Goal: Task Accomplishment & Management: Use online tool/utility

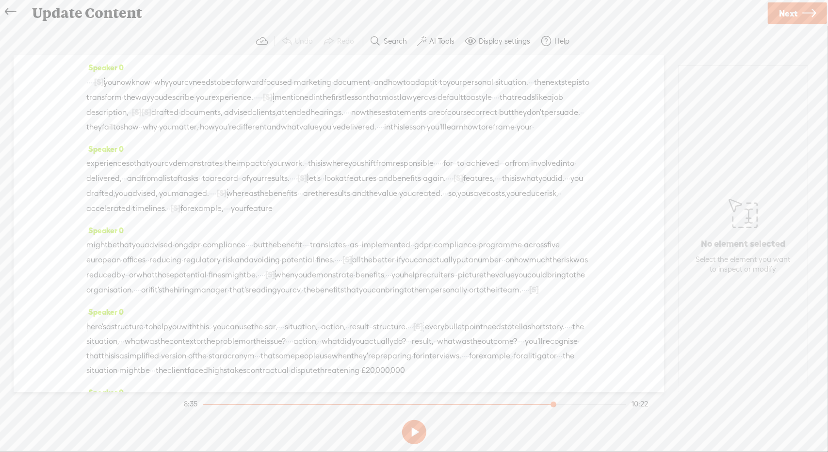
scroll to position [1040, 0]
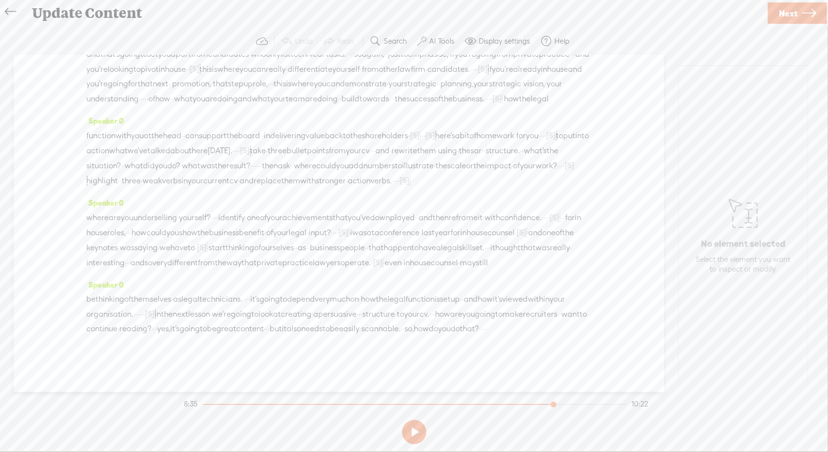
click at [7, 14] on icon at bounding box center [10, 12] width 11 height 22
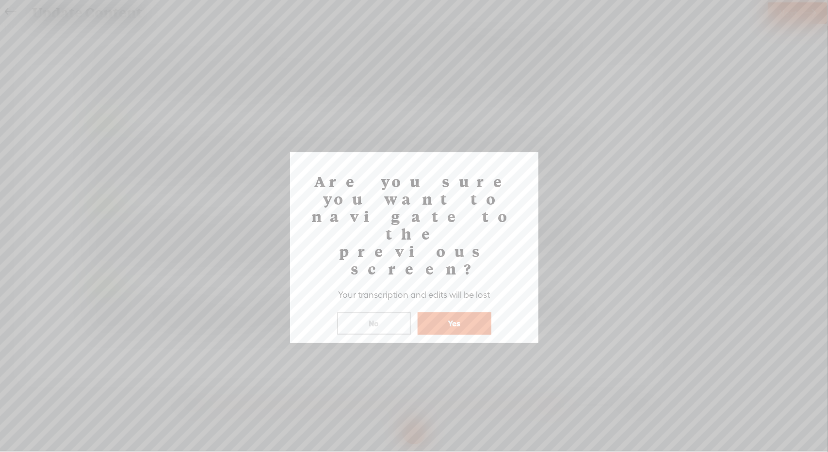
click at [459, 312] on button "Yes" at bounding box center [455, 323] width 74 height 22
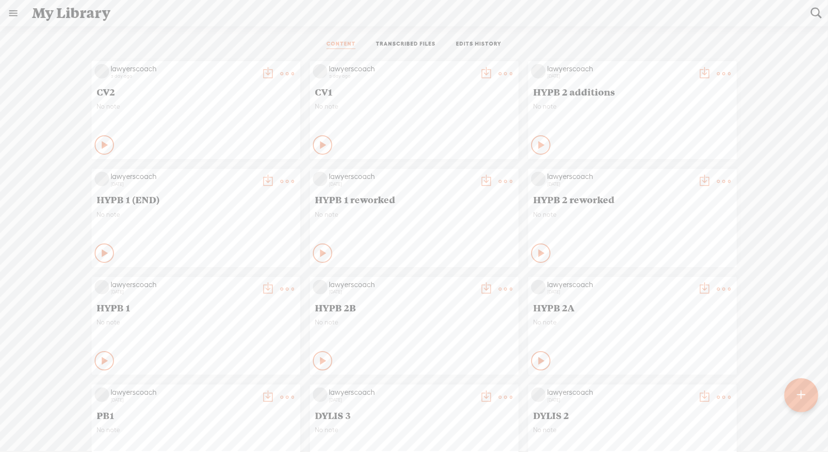
click at [808, 399] on div at bounding box center [801, 395] width 34 height 34
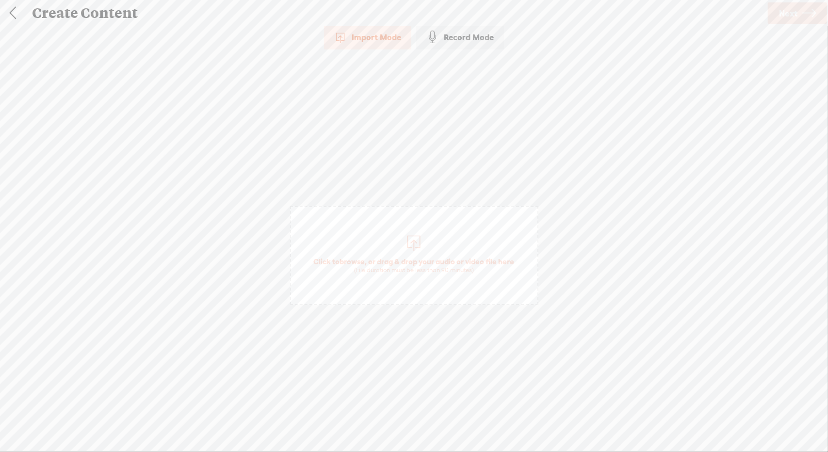
click at [409, 230] on span "Click to browse , or drag & drop your audio or video file here (File duration m…" at bounding box center [414, 255] width 248 height 99
click at [809, 16] on icon at bounding box center [809, 13] width 14 height 25
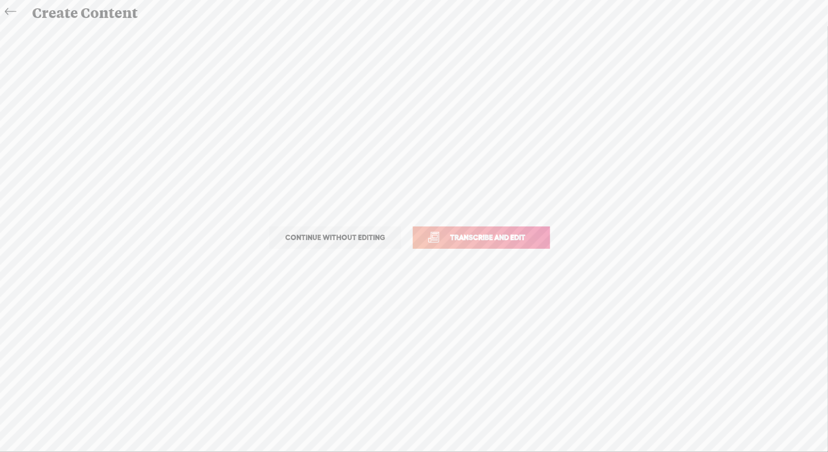
click at [493, 238] on span "Transcribe and edit" at bounding box center [488, 237] width 96 height 11
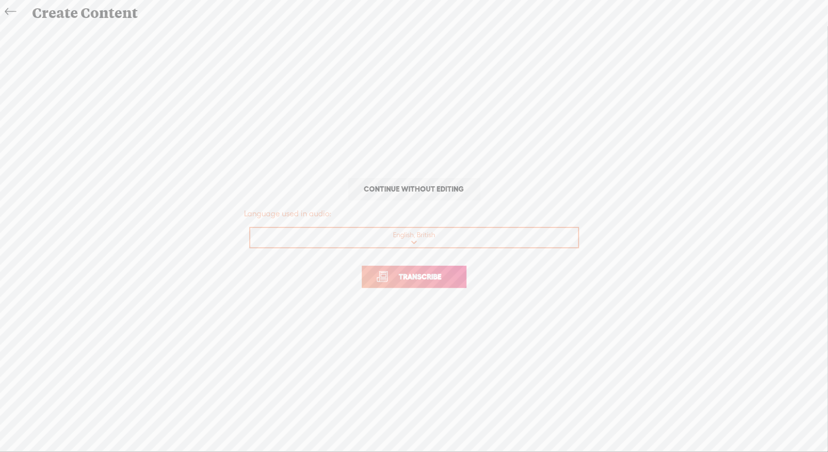
click at [438, 279] on span "Transcribe" at bounding box center [420, 276] width 63 height 11
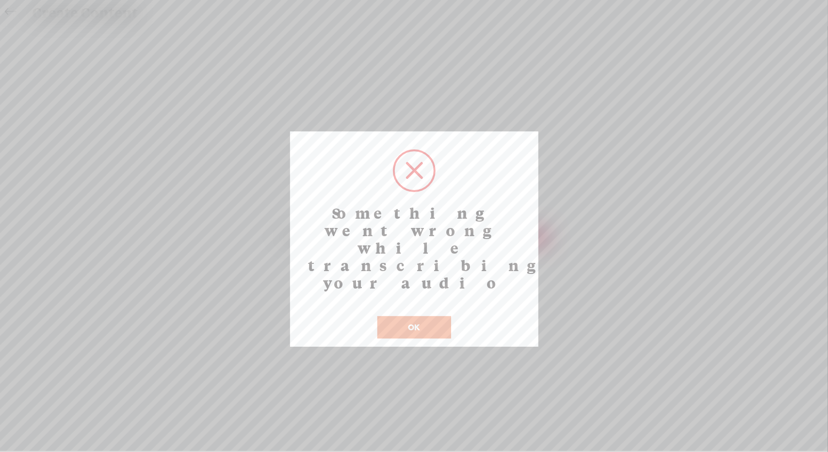
click at [421, 316] on button "OK" at bounding box center [414, 327] width 74 height 22
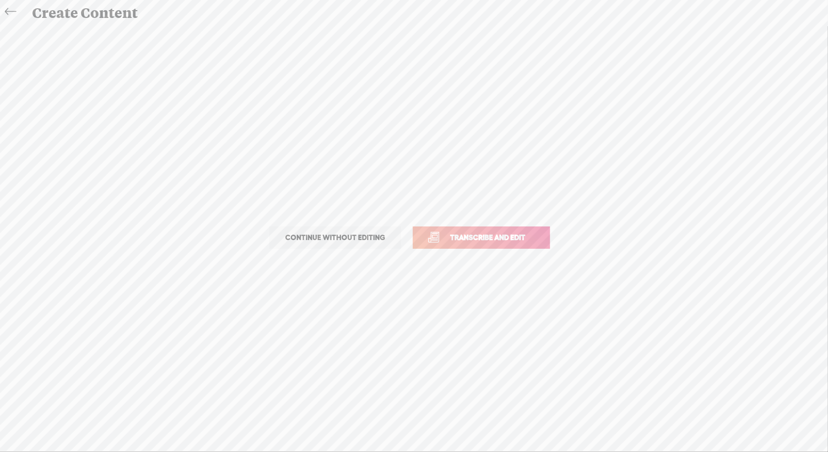
click at [487, 238] on span "Transcribe and edit" at bounding box center [488, 237] width 96 height 11
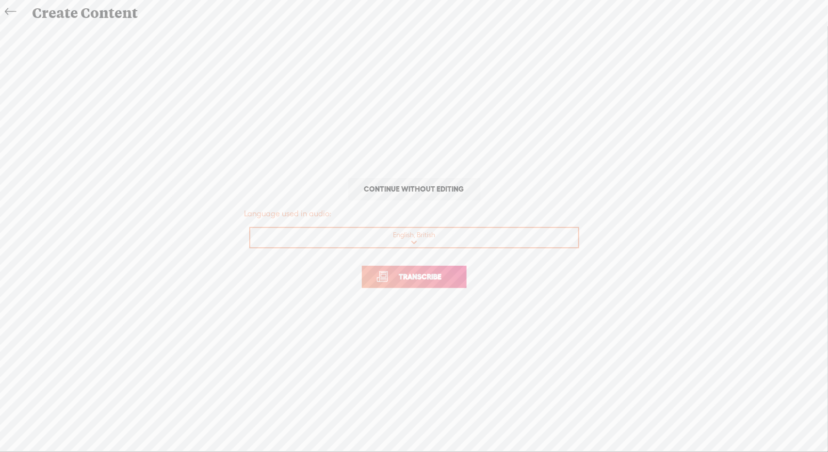
click at [427, 279] on span "Transcribe" at bounding box center [420, 276] width 63 height 11
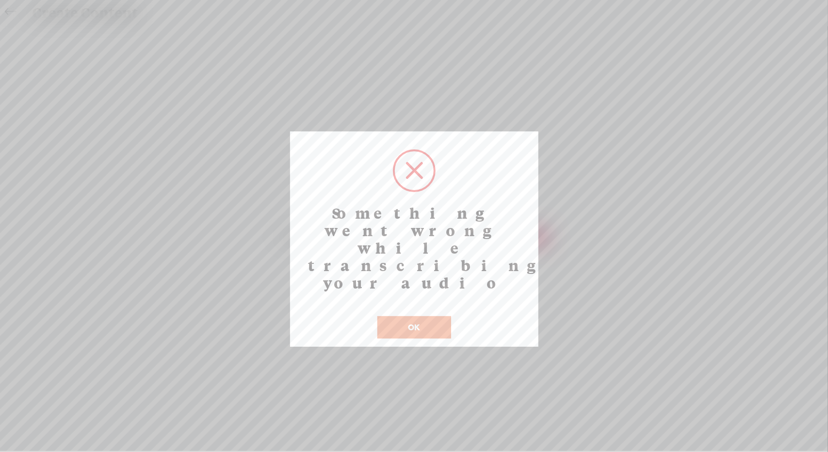
click at [422, 316] on button "OK" at bounding box center [414, 327] width 74 height 22
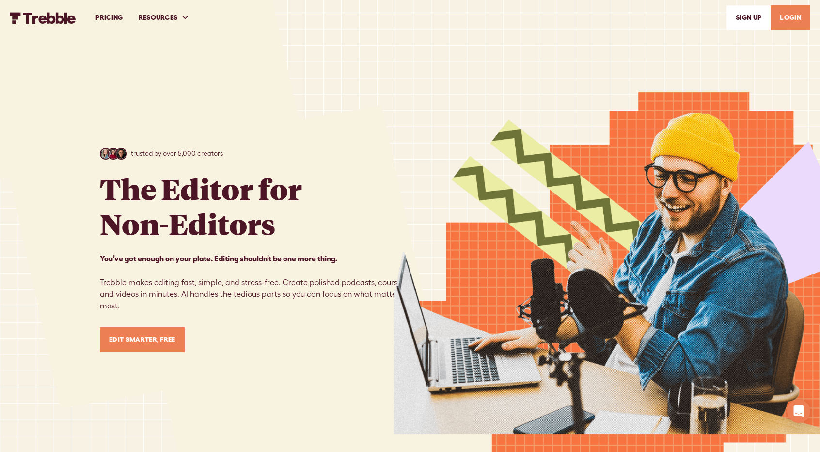
scroll to position [4082, 0]
click at [797, 16] on link "LOGIN" at bounding box center [791, 17] width 40 height 25
click at [801, 8] on link "LOGIN" at bounding box center [791, 17] width 40 height 25
click at [797, 406] on icon "Open Intercom Messenger" at bounding box center [798, 411] width 11 height 13
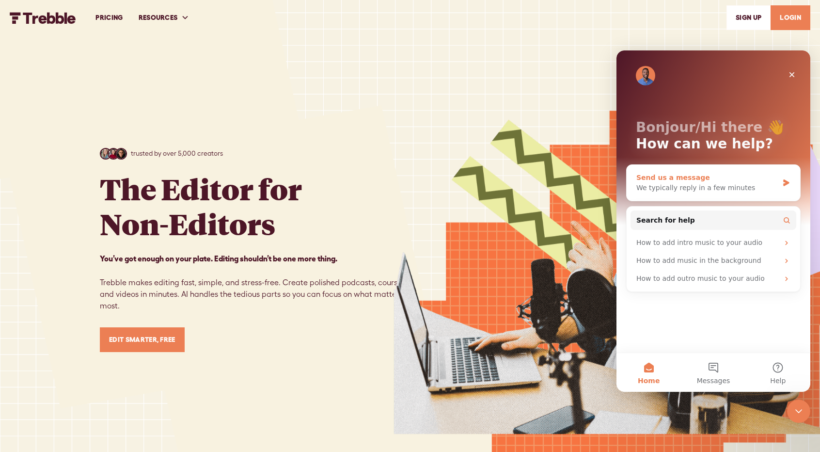
click at [691, 192] on div "We typically reply in a few minutes" at bounding box center [708, 188] width 142 height 10
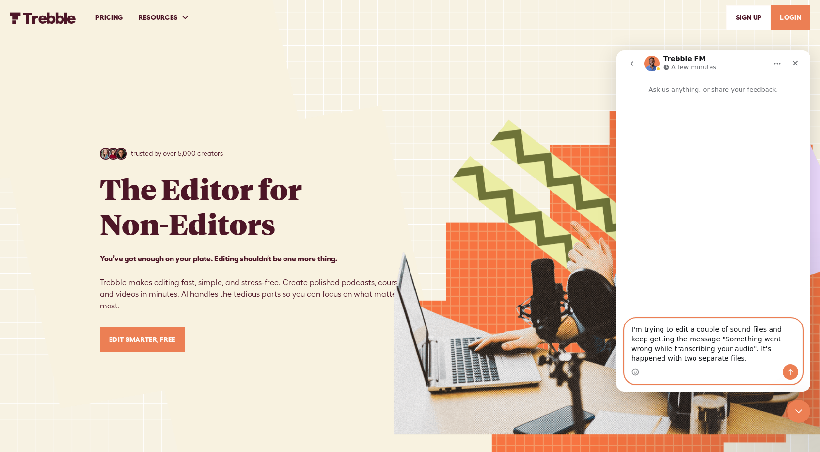
type textarea "I'm trying to edit a couple of sound files and keep getting the message "Someth…"
click at [791, 375] on icon "Send a message…" at bounding box center [790, 372] width 5 height 6
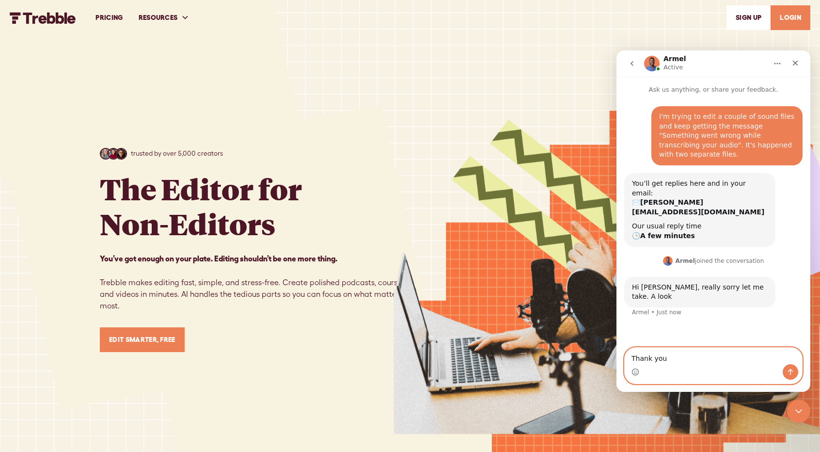
type textarea "Thank you."
type textarea "It was working fine yesterday"
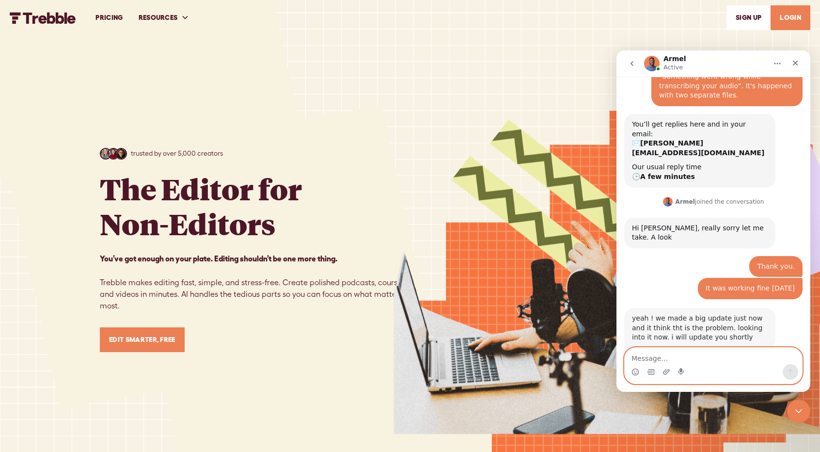
scroll to position [84, 0]
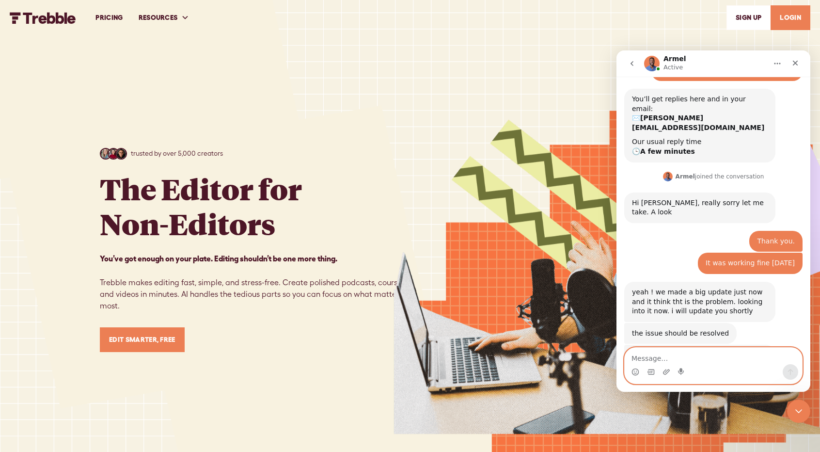
click at [662, 352] on textarea "Message…" at bounding box center [713, 356] width 177 height 16
type textarea "Yay! All working - thank you"
click at [788, 370] on icon "Send a message…" at bounding box center [791, 372] width 8 height 8
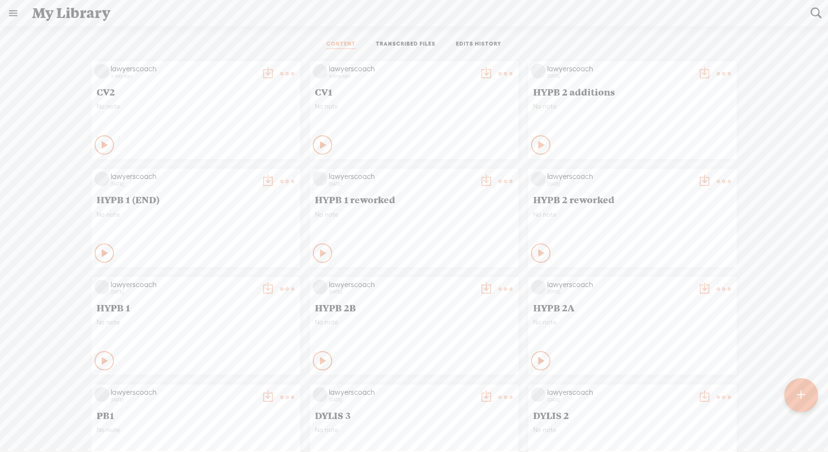
click at [809, 395] on div at bounding box center [801, 395] width 34 height 34
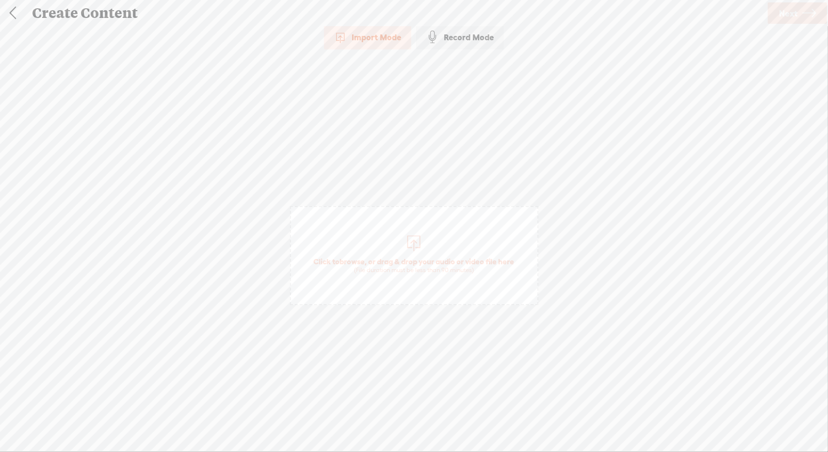
click at [416, 246] on div at bounding box center [413, 241] width 19 height 19
click at [788, 15] on span "Next" at bounding box center [788, 13] width 18 height 25
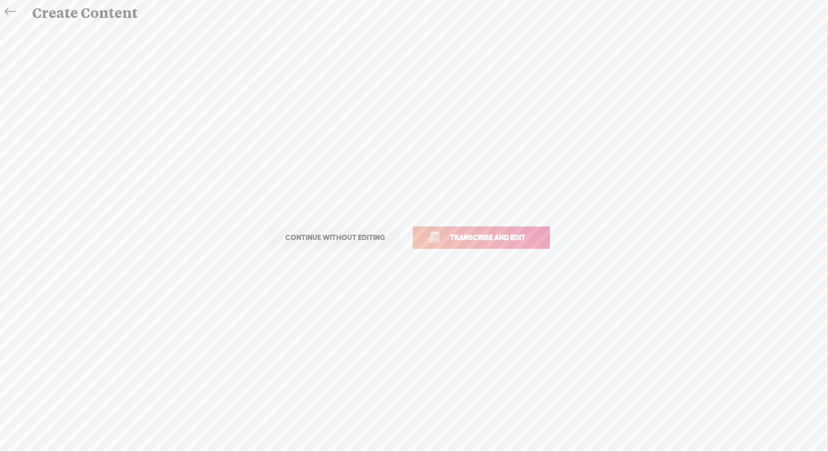
click at [502, 240] on span "Transcribe and edit" at bounding box center [488, 237] width 96 height 11
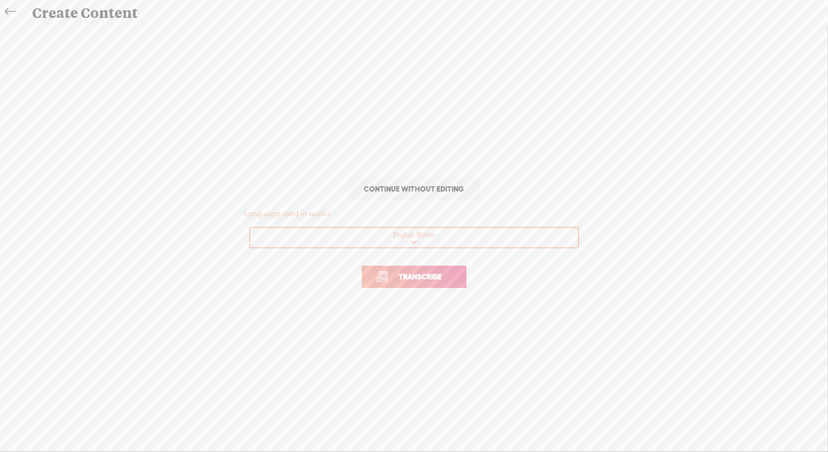
click at [434, 282] on span "Transcribe" at bounding box center [420, 276] width 63 height 11
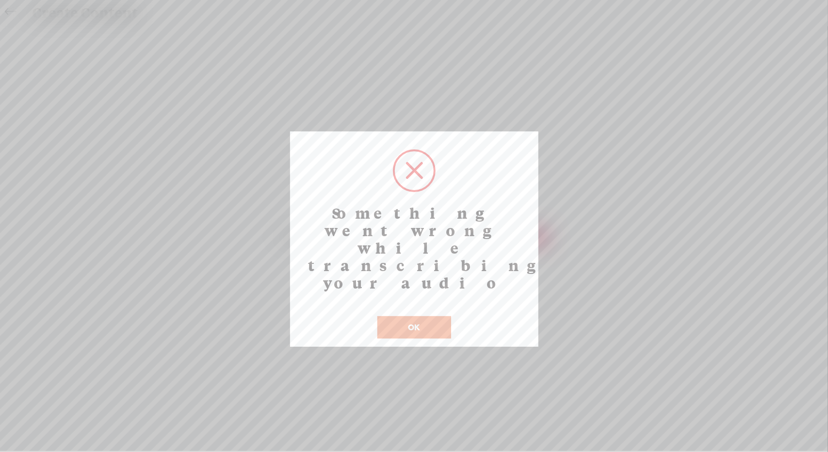
click at [424, 316] on button "OK" at bounding box center [414, 327] width 74 height 22
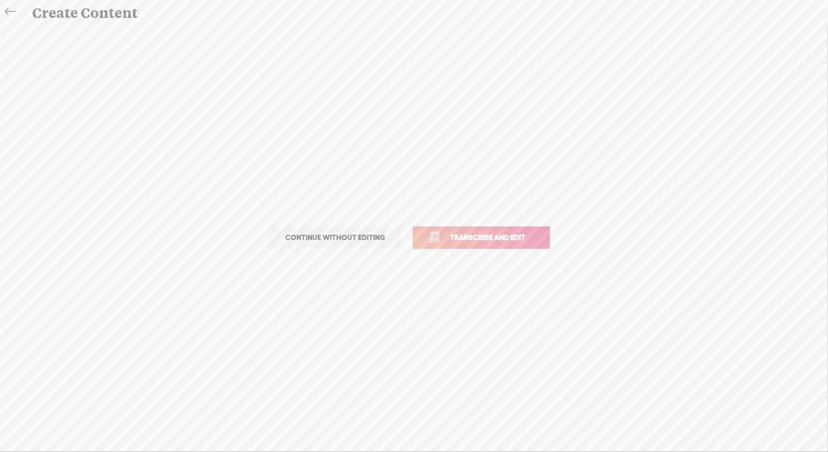
click at [8, 10] on icon at bounding box center [10, 12] width 11 height 22
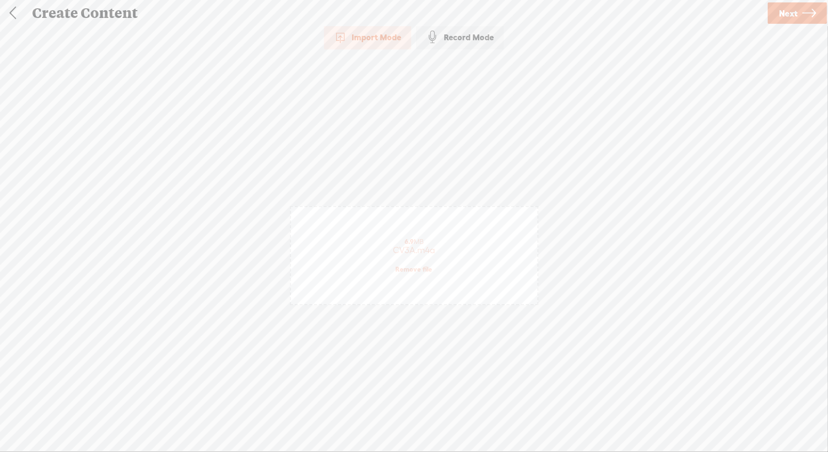
click at [8, 10] on link at bounding box center [12, 12] width 24 height 25
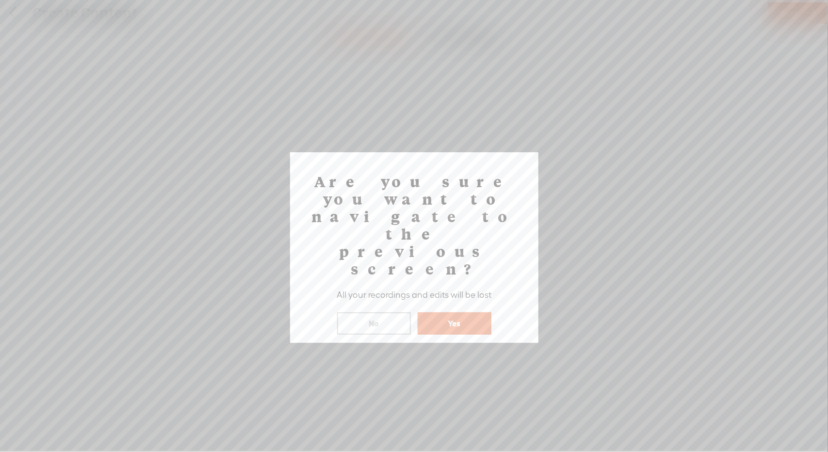
click at [450, 312] on button "Yes" at bounding box center [455, 323] width 74 height 22
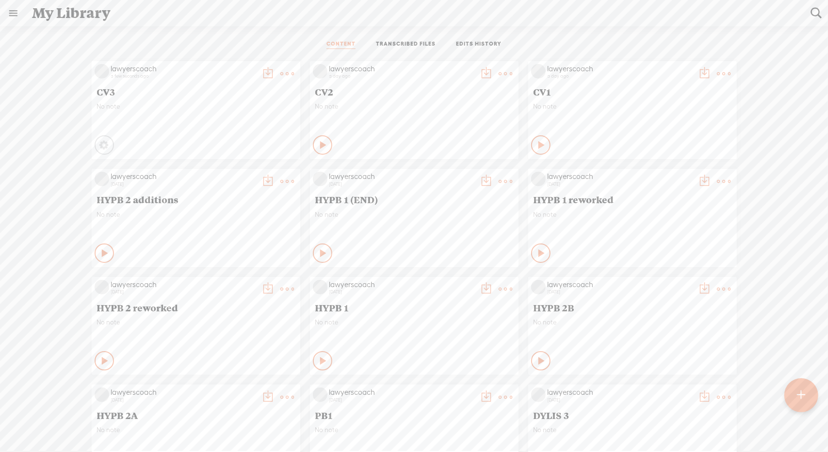
click at [281, 67] on t at bounding box center [288, 74] width 14 height 14
click at [226, 104] on link "Edit Details" at bounding box center [233, 106] width 97 height 22
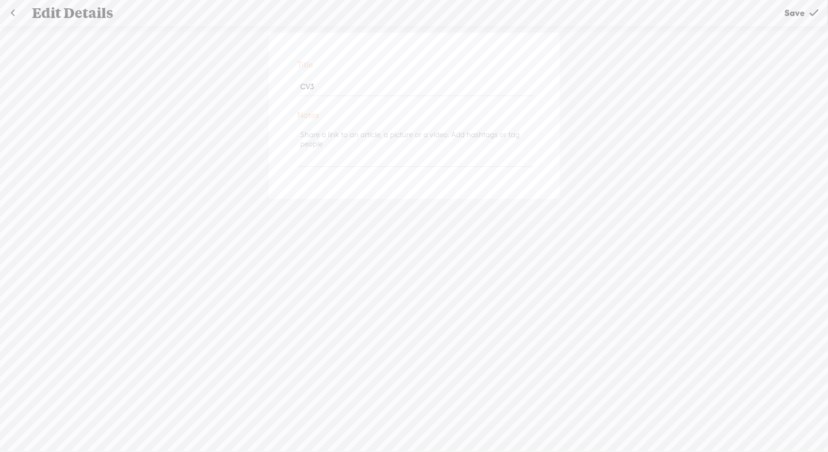
click at [11, 10] on link at bounding box center [12, 12] width 24 height 25
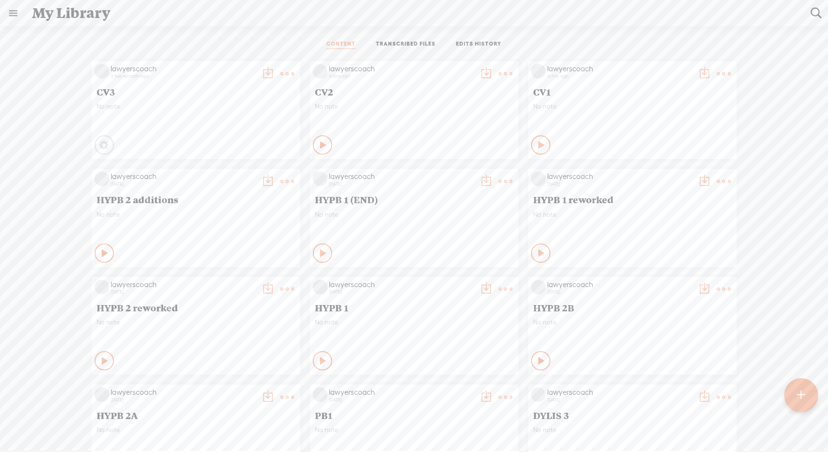
click at [281, 76] on t at bounding box center [288, 74] width 14 height 14
click at [499, 74] on t at bounding box center [506, 74] width 14 height 14
click at [281, 70] on t at bounding box center [288, 74] width 14 height 14
click at [800, 399] on t at bounding box center [801, 395] width 8 height 21
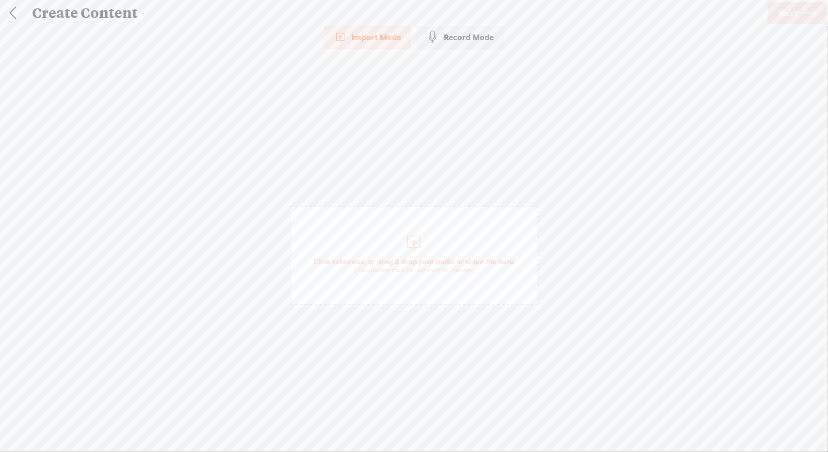
click at [386, 43] on div "Import Mode" at bounding box center [367, 37] width 87 height 24
click at [400, 241] on span "Click to browse , or drag & drop your audio or video file here (File duration m…" at bounding box center [414, 255] width 248 height 99
click at [790, 13] on span "Next" at bounding box center [788, 13] width 18 height 25
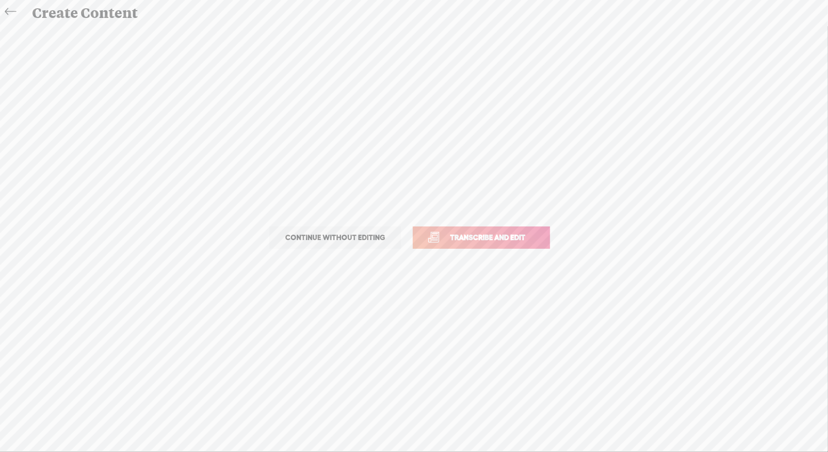
click at [517, 239] on span "Transcribe and edit" at bounding box center [488, 237] width 96 height 11
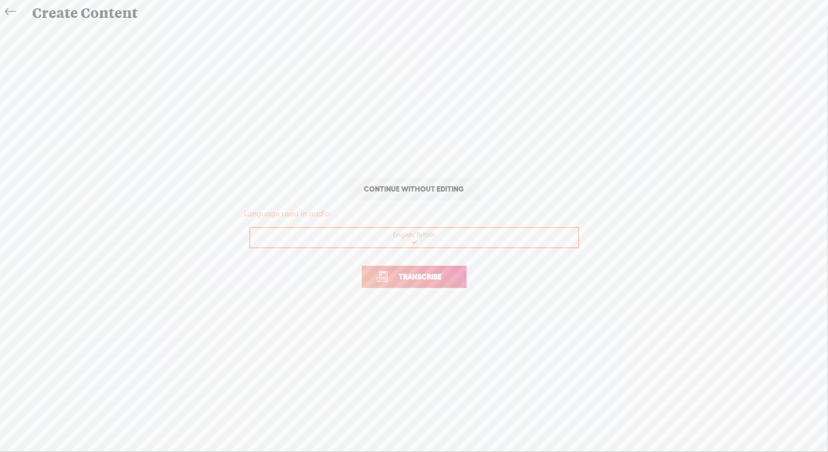
click at [440, 278] on span "Transcribe" at bounding box center [420, 276] width 63 height 11
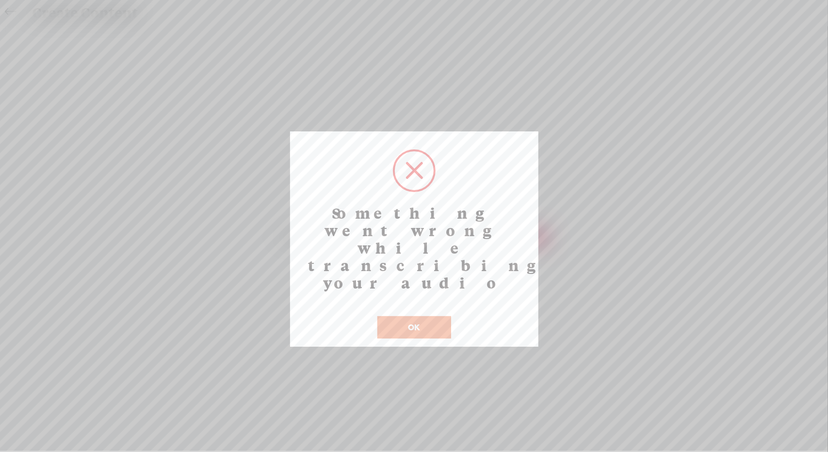
click at [428, 316] on button "OK" at bounding box center [414, 327] width 74 height 22
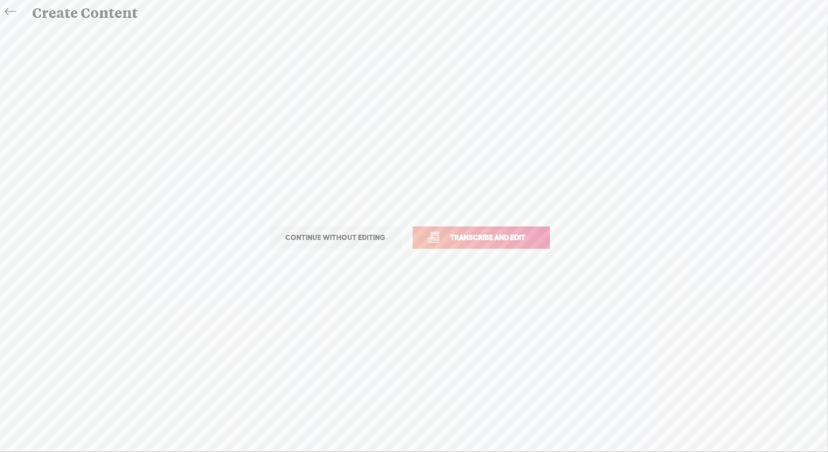
click at [10, 9] on icon at bounding box center [10, 12] width 11 height 22
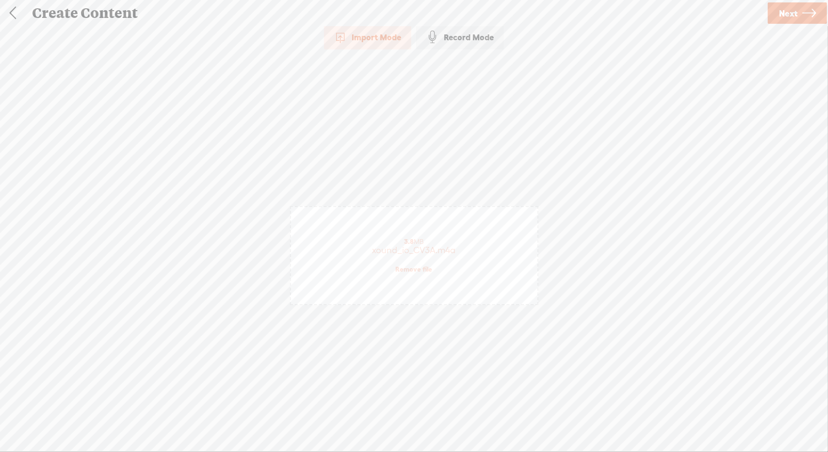
click at [10, 9] on link at bounding box center [12, 12] width 24 height 25
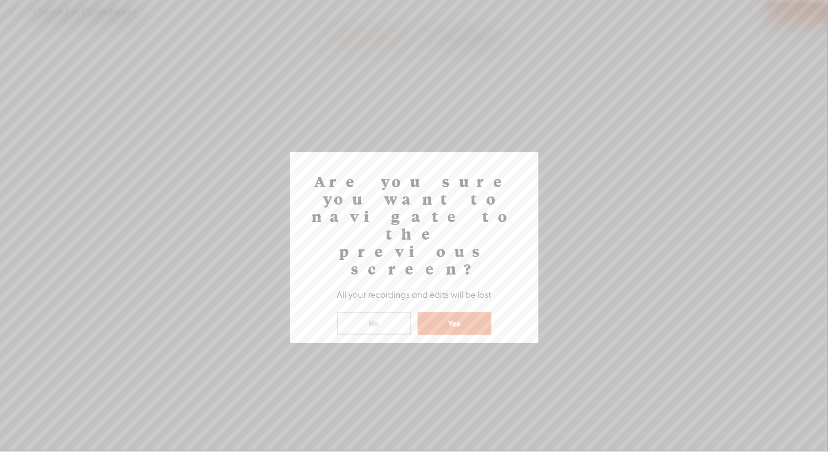
click at [455, 312] on button "Yes" at bounding box center [455, 323] width 74 height 22
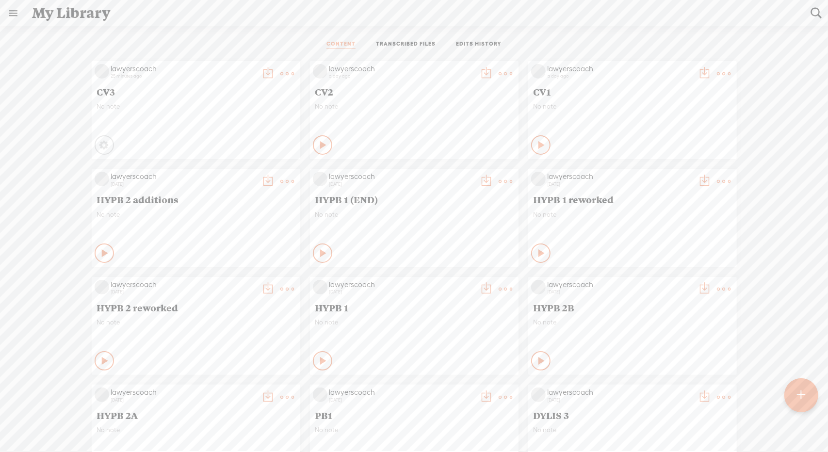
click at [281, 73] on t at bounding box center [288, 74] width 14 height 14
click at [217, 171] on link "Delete" at bounding box center [233, 172] width 97 height 22
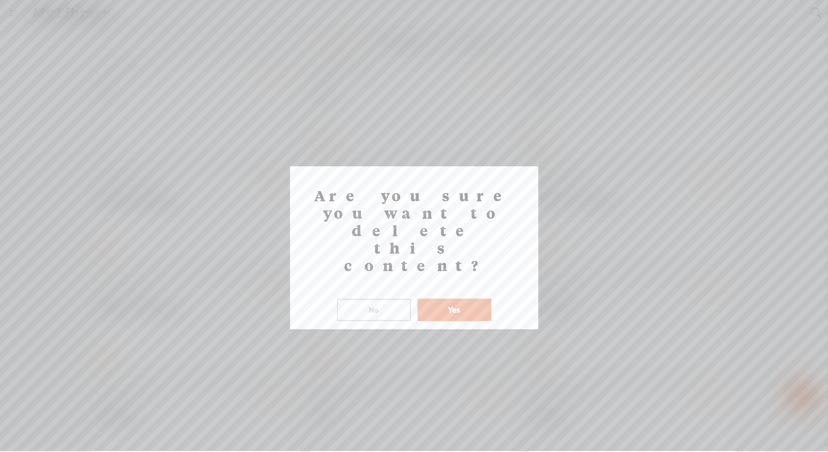
click at [466, 299] on button "Yes" at bounding box center [455, 310] width 74 height 22
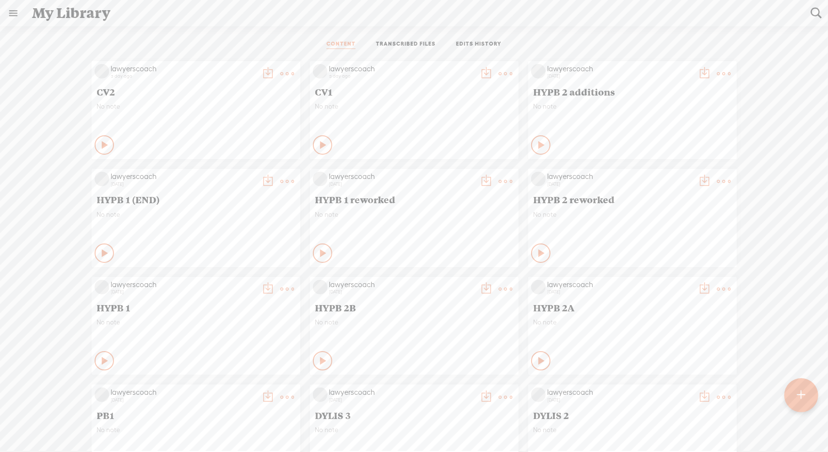
click at [800, 394] on t at bounding box center [801, 395] width 8 height 21
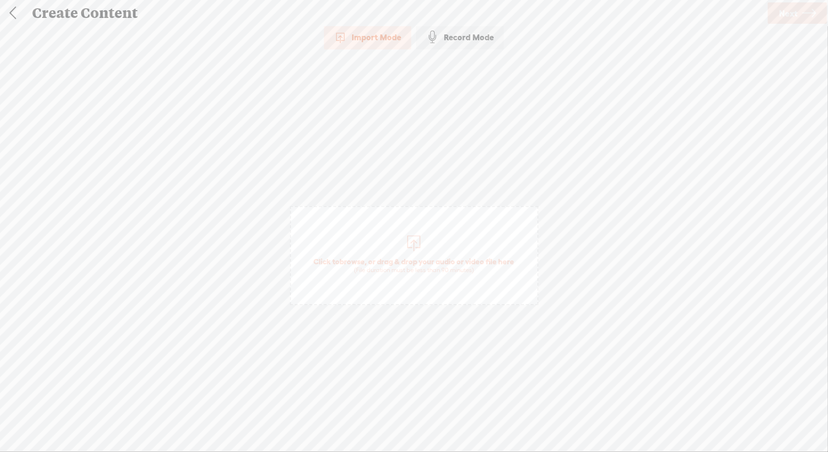
click at [396, 40] on div "Import Mode" at bounding box center [367, 37] width 87 height 24
click at [408, 242] on div at bounding box center [413, 241] width 19 height 19
click at [793, 5] on span "Next" at bounding box center [788, 13] width 18 height 25
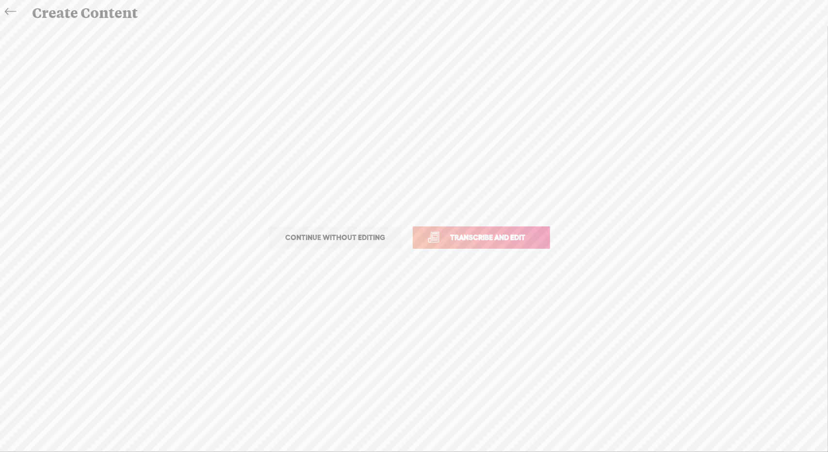
click at [471, 244] on link "Transcribe and edit" at bounding box center [481, 237] width 137 height 22
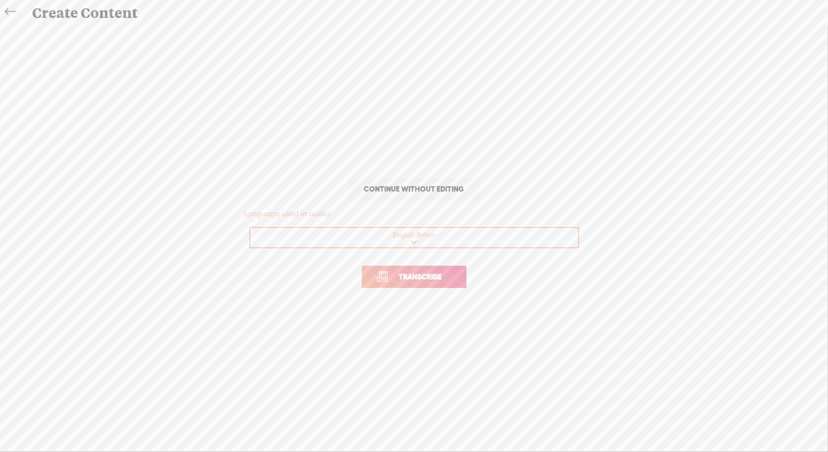
click at [435, 275] on span "Transcribe" at bounding box center [420, 276] width 63 height 11
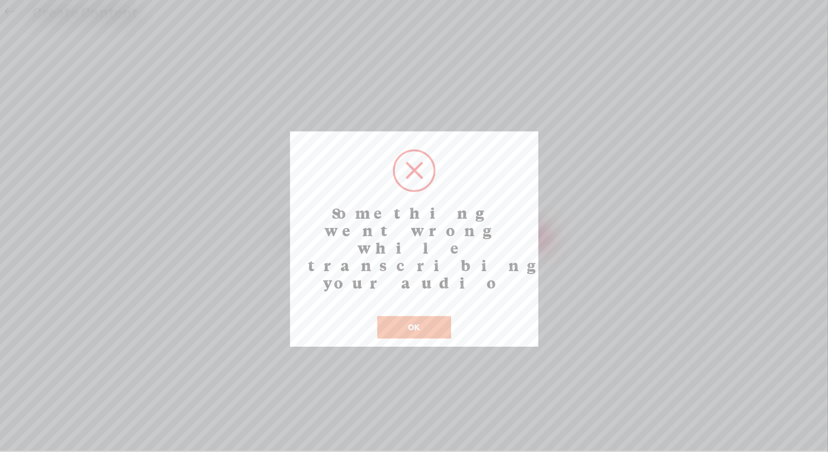
click at [427, 316] on button "OK" at bounding box center [414, 327] width 74 height 22
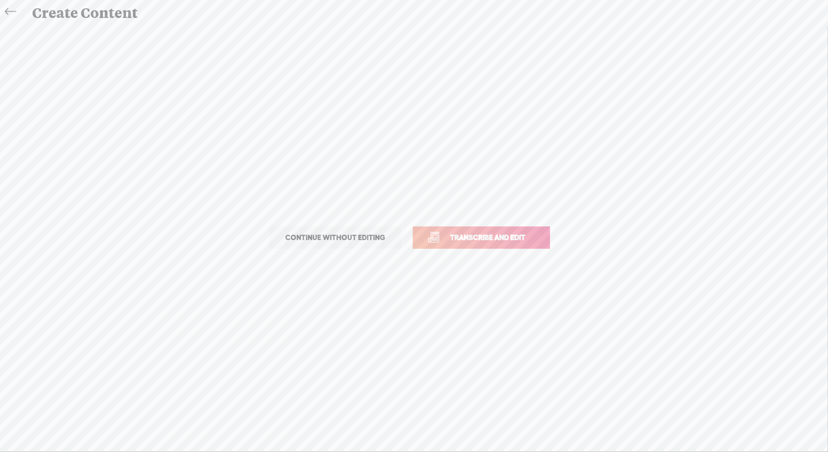
click at [18, 6] on link at bounding box center [13, 11] width 22 height 19
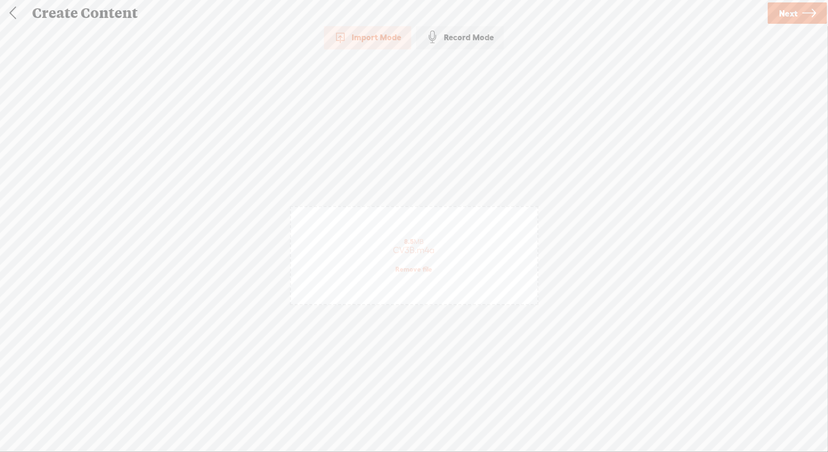
click at [12, 10] on link at bounding box center [12, 12] width 24 height 25
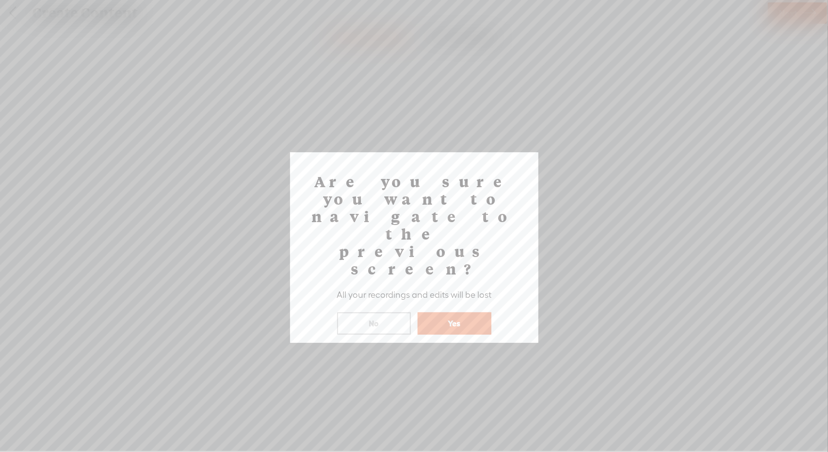
click at [451, 312] on button "Yes" at bounding box center [455, 323] width 74 height 22
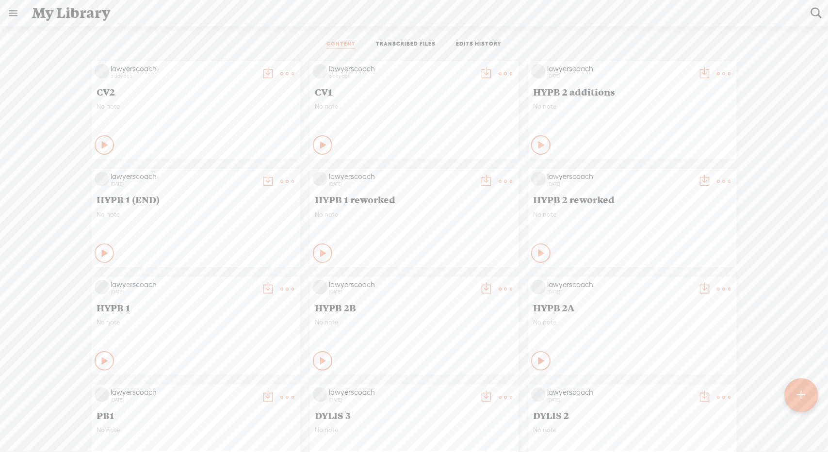
click at [12, 14] on link at bounding box center [12, 12] width 25 height 25
click at [108, 32] on icon at bounding box center [108, 31] width 11 height 11
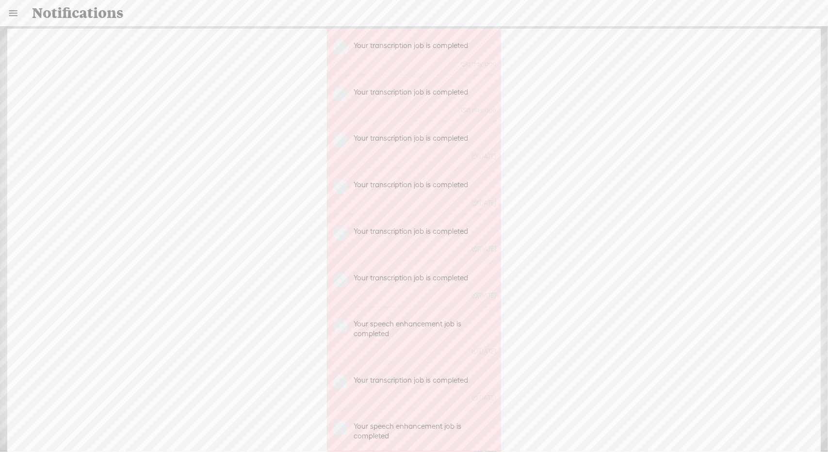
click at [11, 12] on link at bounding box center [12, 12] width 25 height 25
click at [205, 261] on body "You have 159 minutes of transcription remaining. Upgrade to increase your limit…" at bounding box center [414, 225] width 828 height 451
click at [10, 11] on link at bounding box center [12, 12] width 25 height 25
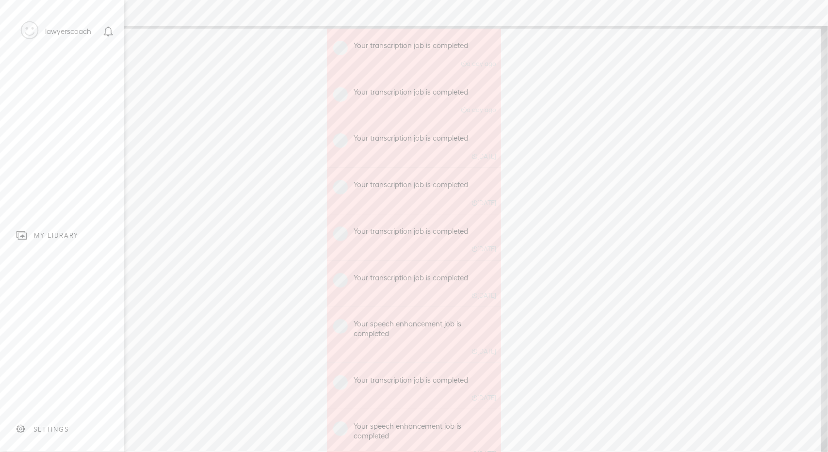
click at [68, 34] on div "lawyerscoach" at bounding box center [68, 32] width 46 height 10
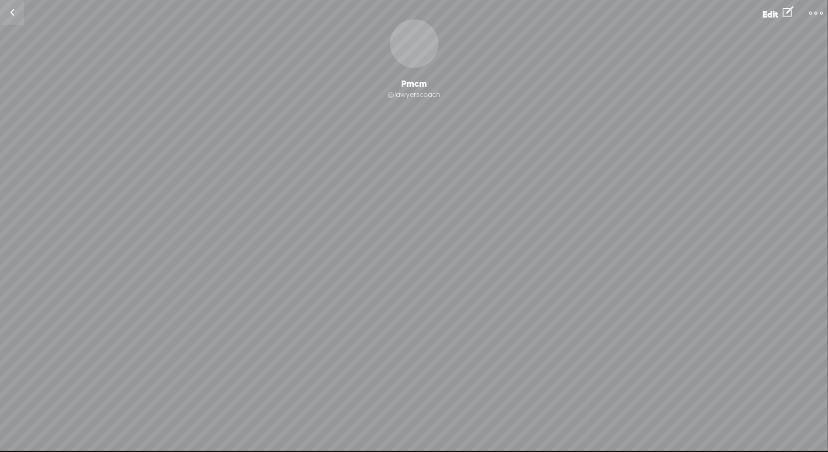
click at [816, 10] on t at bounding box center [816, 13] width 14 height 14
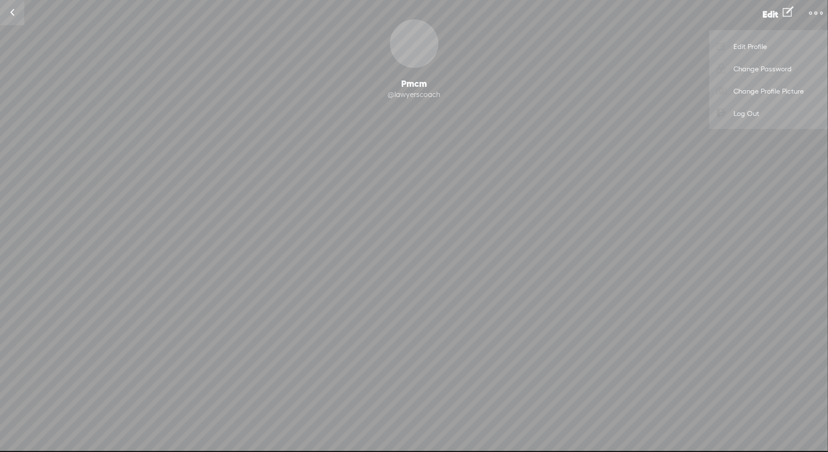
click at [14, 12] on link at bounding box center [12, 12] width 24 height 25
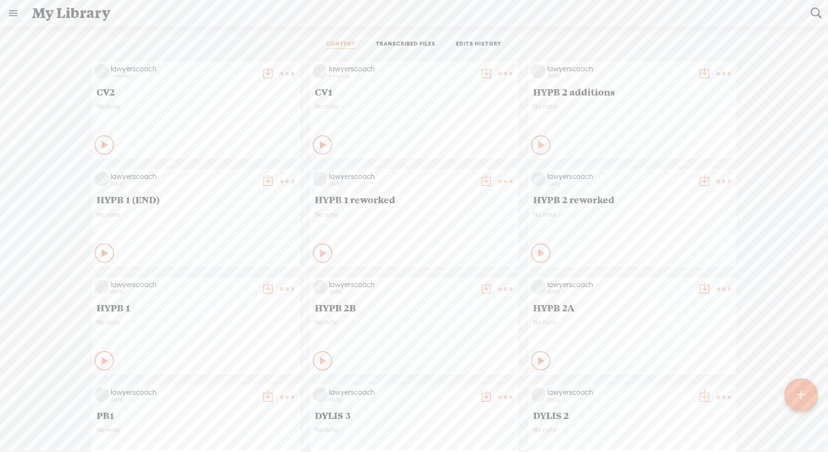
click at [804, 388] on t at bounding box center [801, 395] width 8 height 21
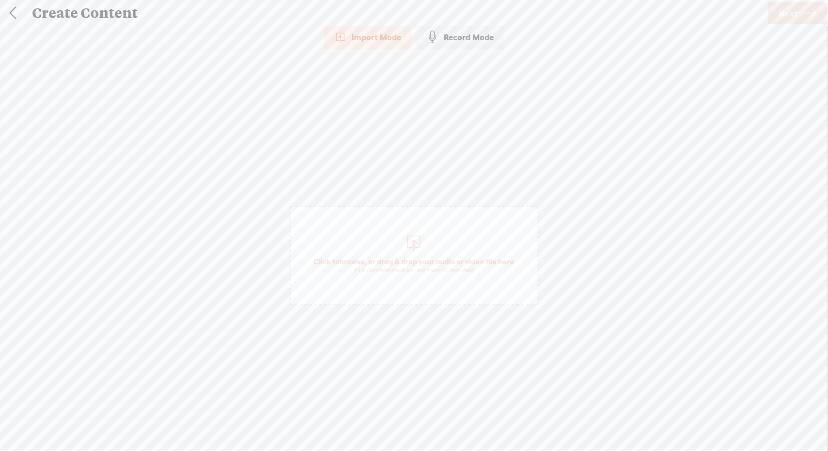
click at [411, 238] on div at bounding box center [413, 241] width 19 height 19
click at [802, 14] on icon at bounding box center [809, 13] width 14 height 25
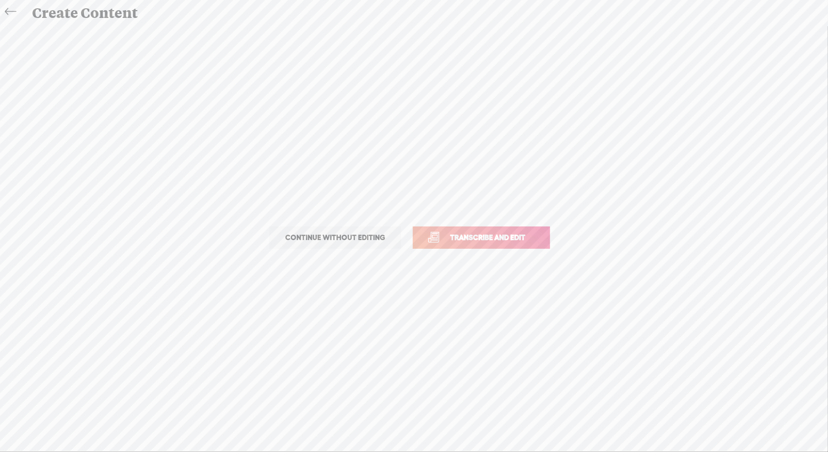
click at [501, 239] on span "Transcribe and edit" at bounding box center [488, 237] width 96 height 11
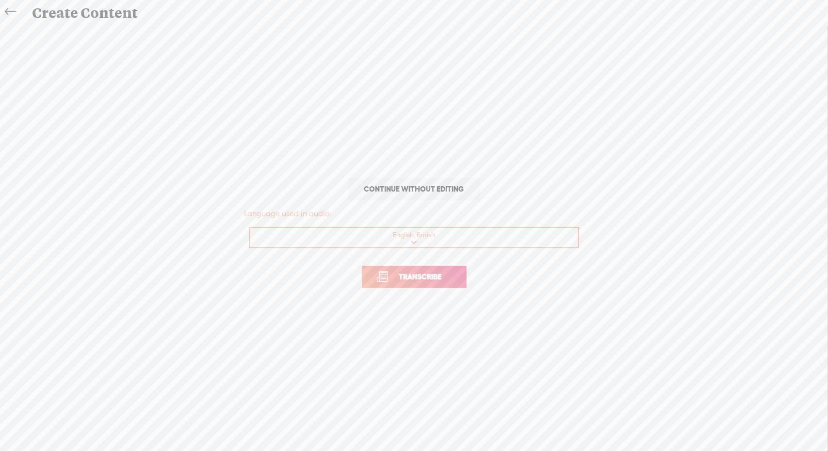
click at [430, 286] on link "Transcribe" at bounding box center [414, 277] width 105 height 22
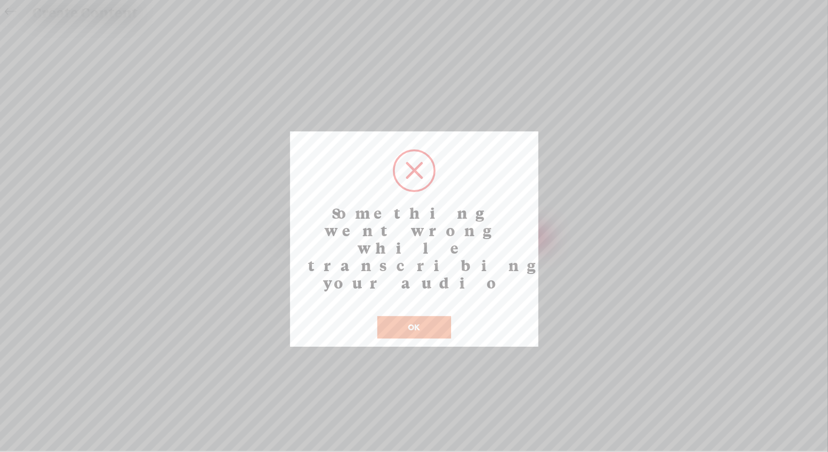
drag, startPoint x: 326, startPoint y: 209, endPoint x: 445, endPoint y: 246, distance: 124.2
click at [445, 246] on h2 "Something went wrong while transcribing your audio" at bounding box center [414, 247] width 232 height 87
click at [418, 316] on button "OK" at bounding box center [414, 327] width 74 height 22
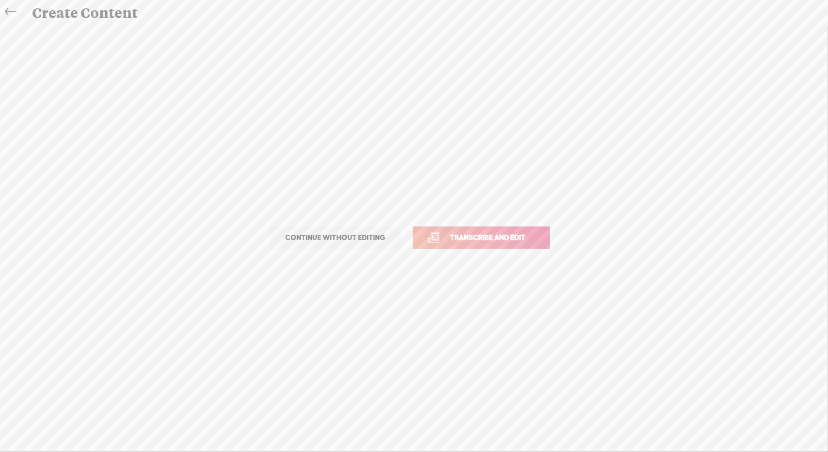
click at [15, 10] on icon at bounding box center [10, 12] width 11 height 22
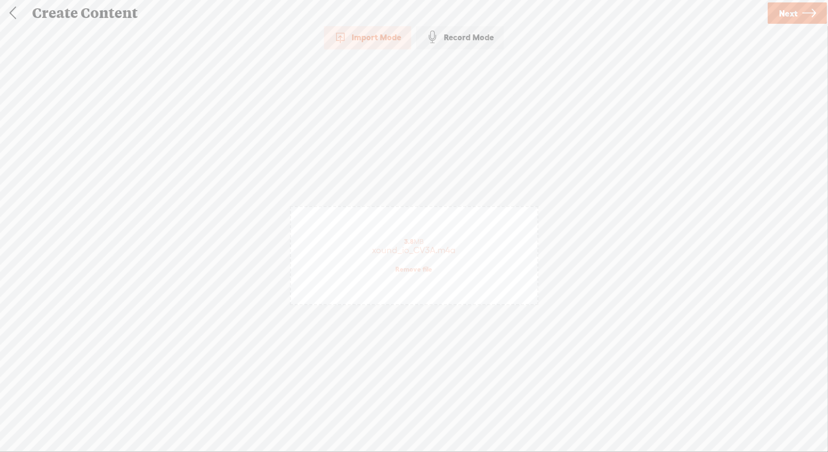
click at [793, 12] on span "Next" at bounding box center [788, 13] width 18 height 25
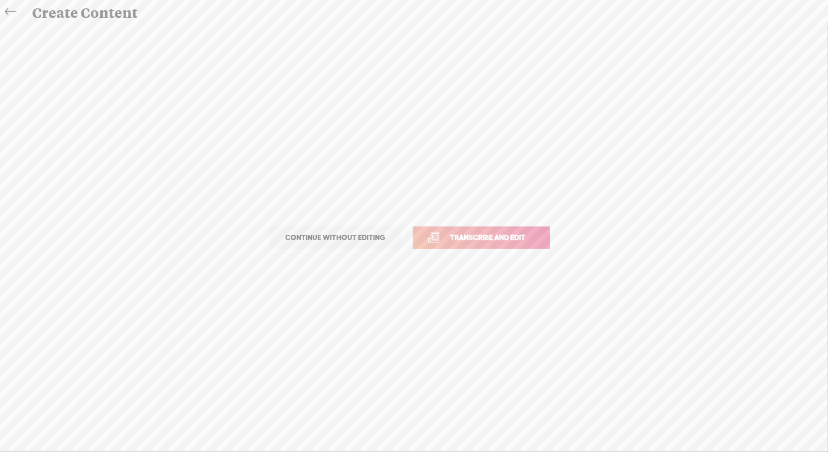
click at [486, 235] on span "Transcribe and edit" at bounding box center [488, 237] width 96 height 11
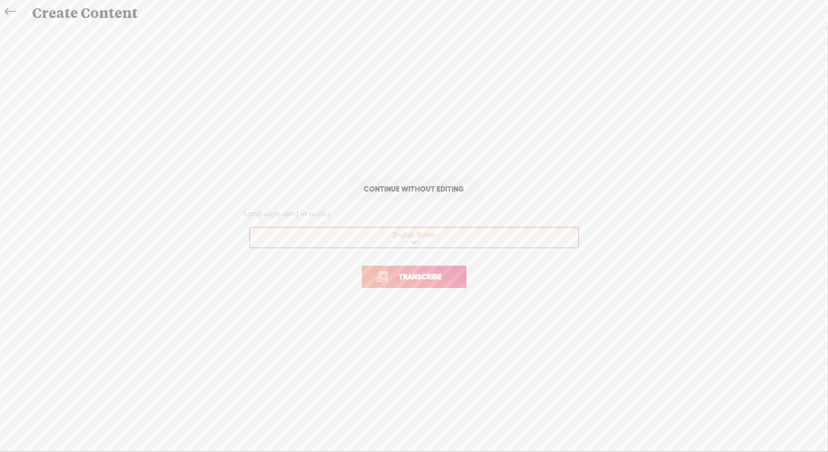
click at [431, 277] on span "Transcribe" at bounding box center [420, 276] width 63 height 11
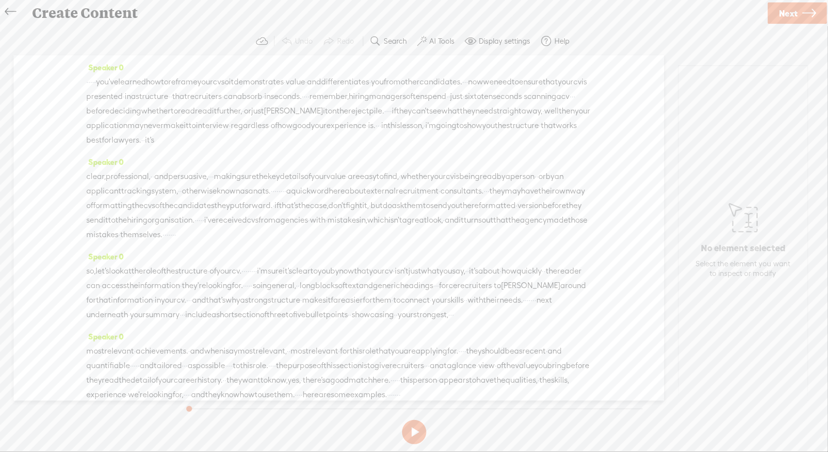
click at [13, 12] on icon at bounding box center [10, 12] width 11 height 22
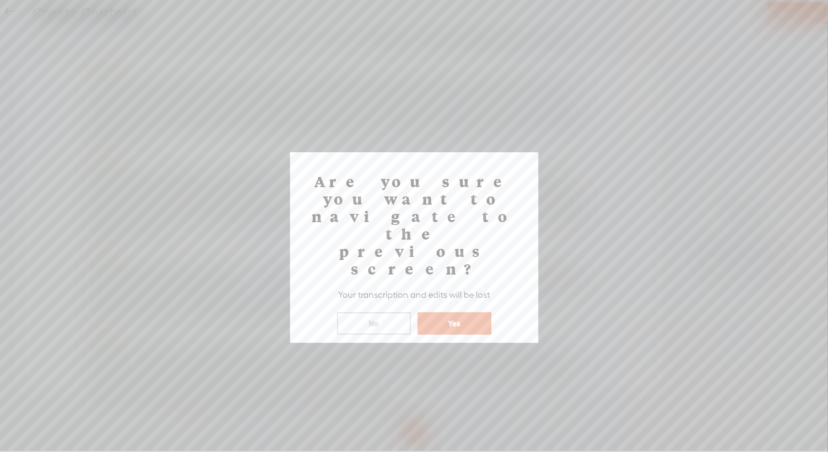
click at [391, 312] on button "No" at bounding box center [374, 323] width 74 height 22
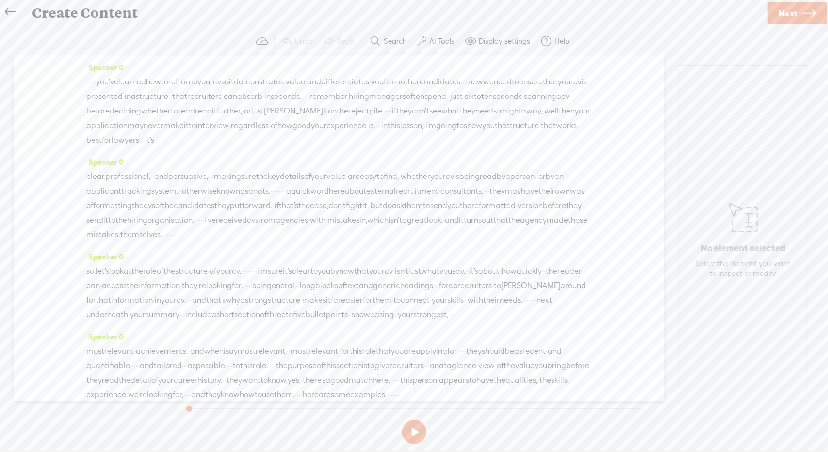
click at [12, 14] on icon at bounding box center [10, 12] width 11 height 22
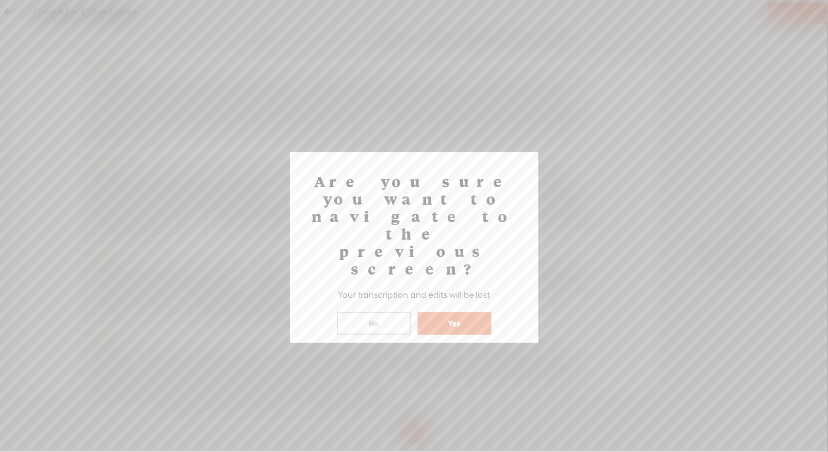
click at [449, 312] on button "Yes" at bounding box center [455, 323] width 74 height 22
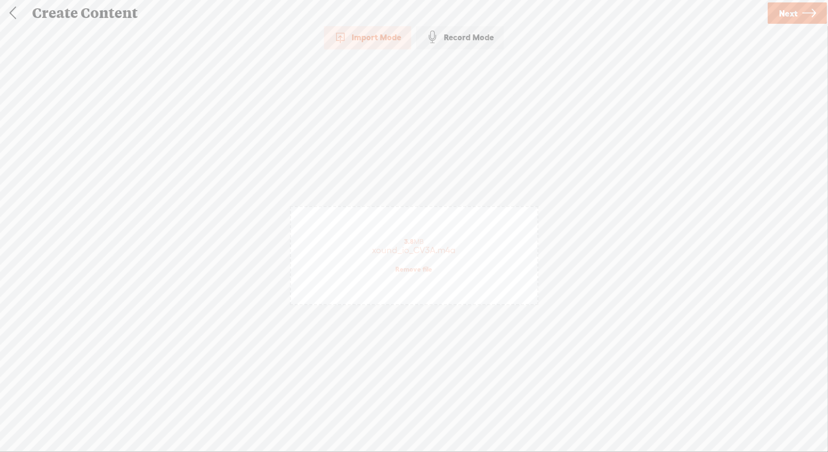
click at [11, 8] on link at bounding box center [12, 12] width 24 height 25
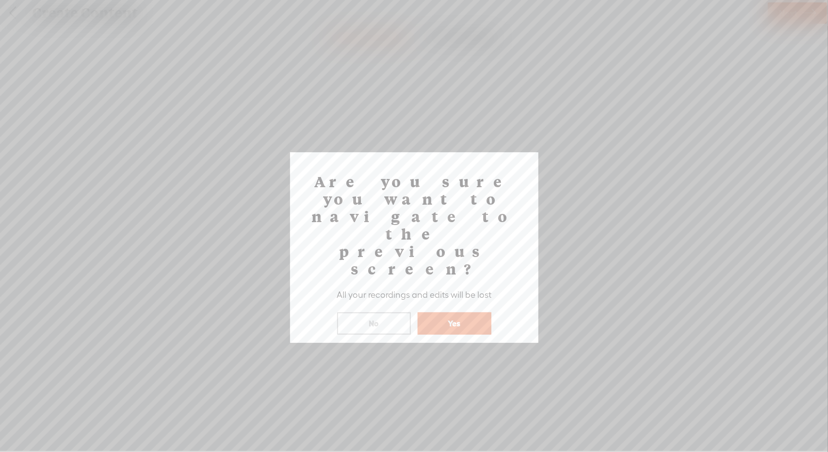
click at [448, 312] on button "Yes" at bounding box center [455, 323] width 74 height 22
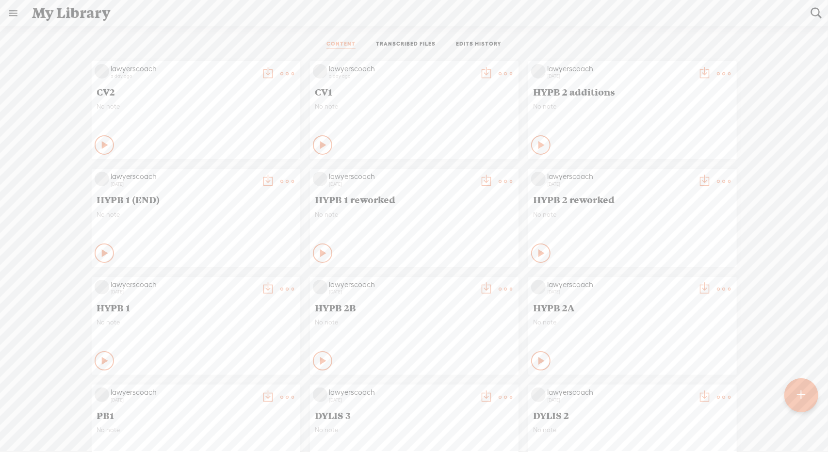
click at [805, 387] on t at bounding box center [801, 395] width 8 height 21
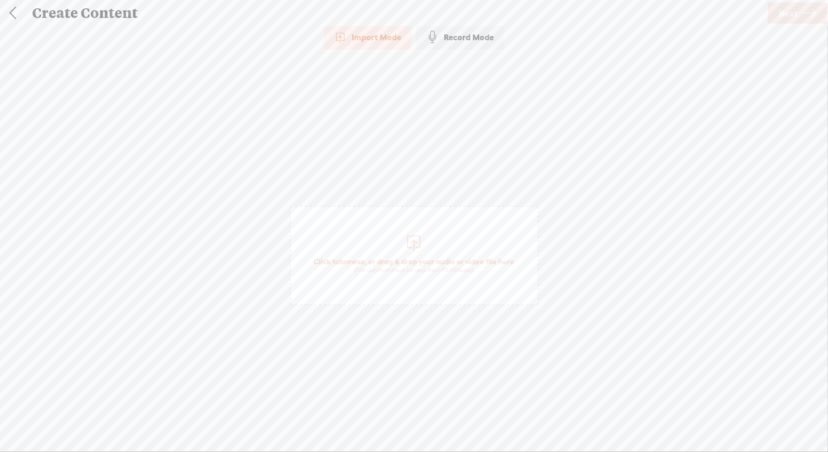
click at [404, 241] on div at bounding box center [413, 241] width 19 height 19
click at [803, 12] on icon at bounding box center [809, 13] width 14 height 25
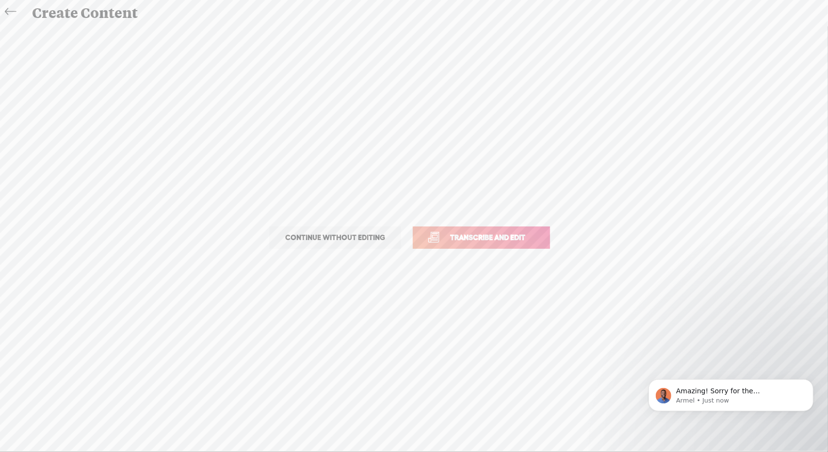
click at [523, 238] on span "Transcribe and edit" at bounding box center [488, 237] width 96 height 11
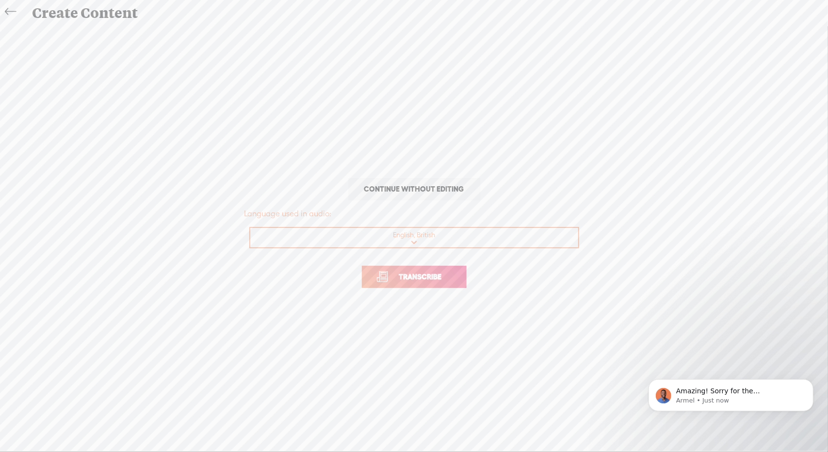
click at [428, 279] on span "Transcribe" at bounding box center [420, 276] width 63 height 11
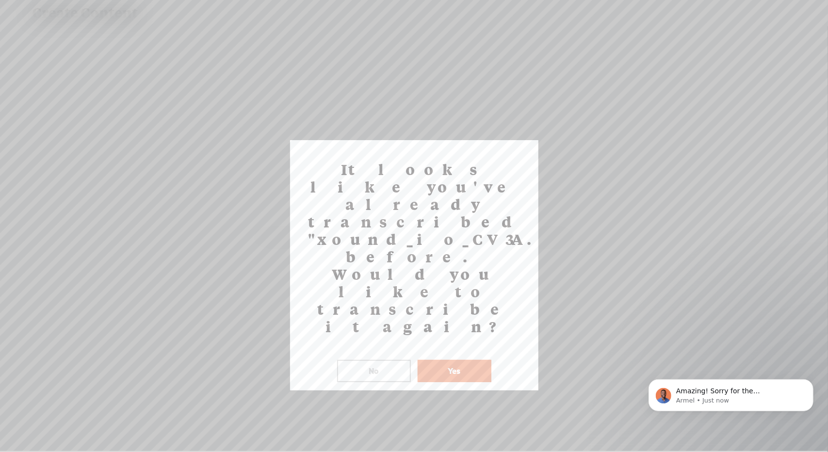
click at [454, 360] on button "Yes" at bounding box center [455, 371] width 74 height 22
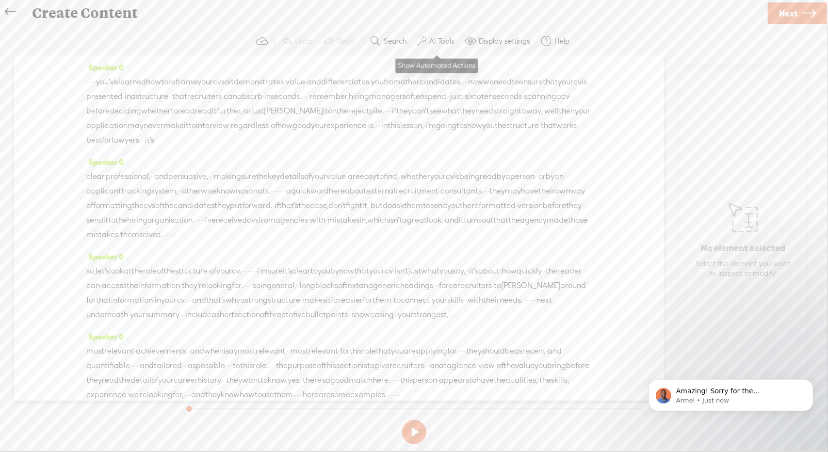
click at [436, 42] on label "AI Tools" at bounding box center [441, 41] width 25 height 10
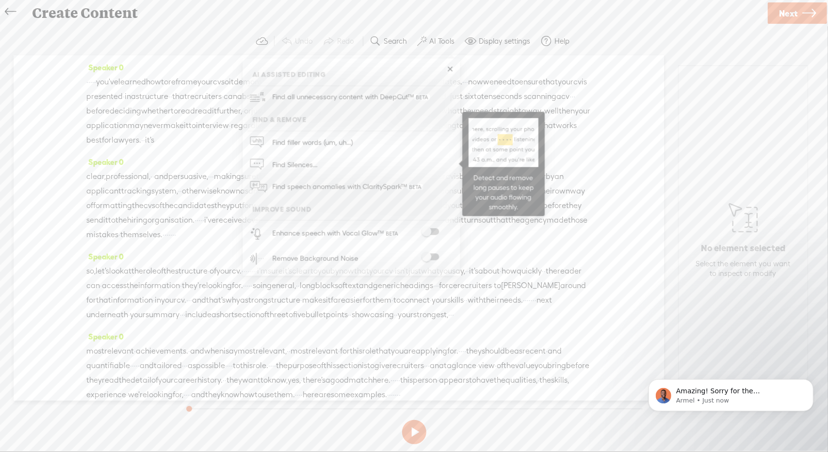
click at [313, 161] on span "Find Silences..." at bounding box center [295, 165] width 52 height 22
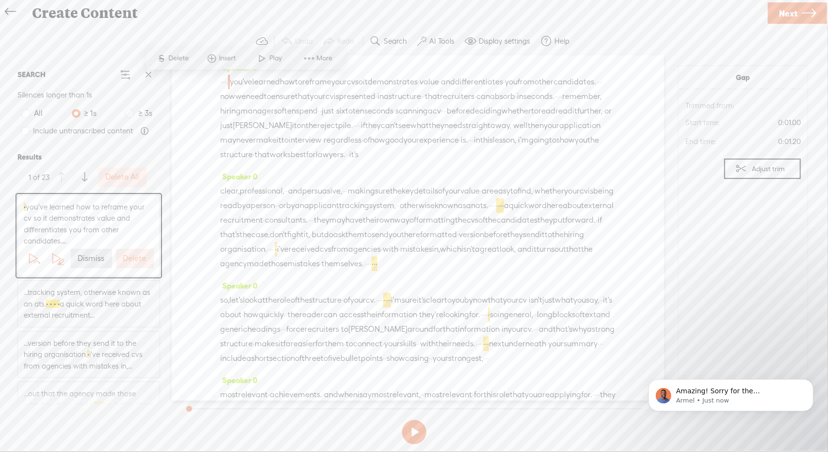
click at [127, 173] on label "Delete All" at bounding box center [123, 177] width 34 height 10
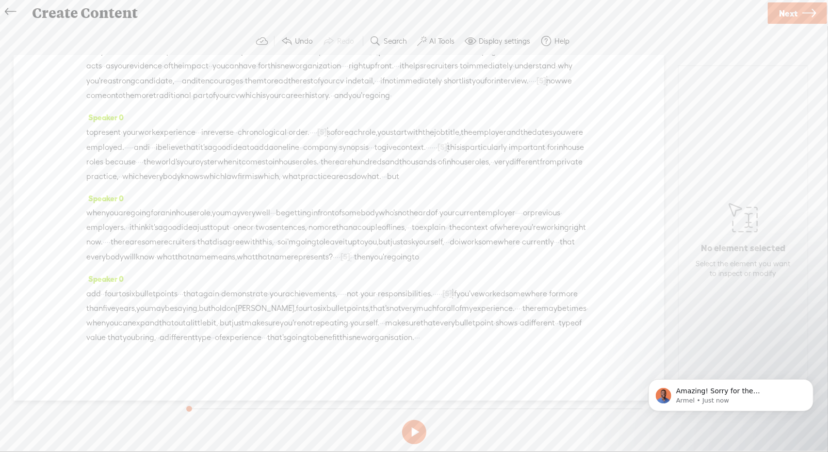
scroll to position [700, 0]
click at [444, 40] on label "AI Tools" at bounding box center [441, 41] width 25 height 10
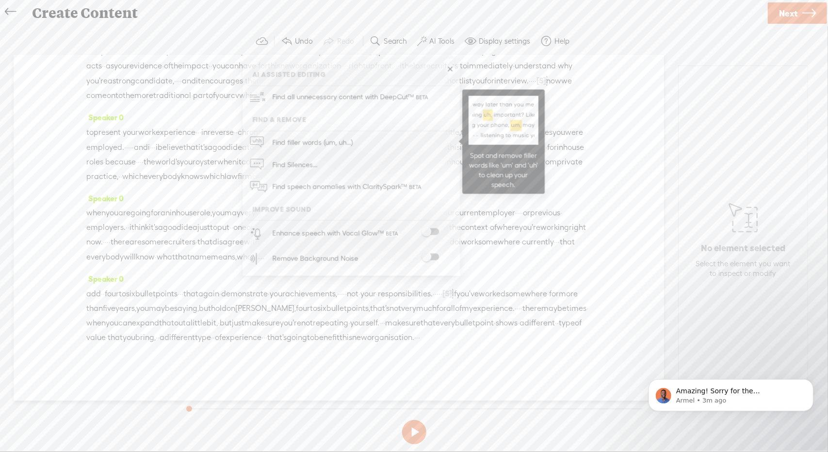
click at [325, 139] on span "Find filler words (um, uh...)" at bounding box center [312, 142] width 87 height 22
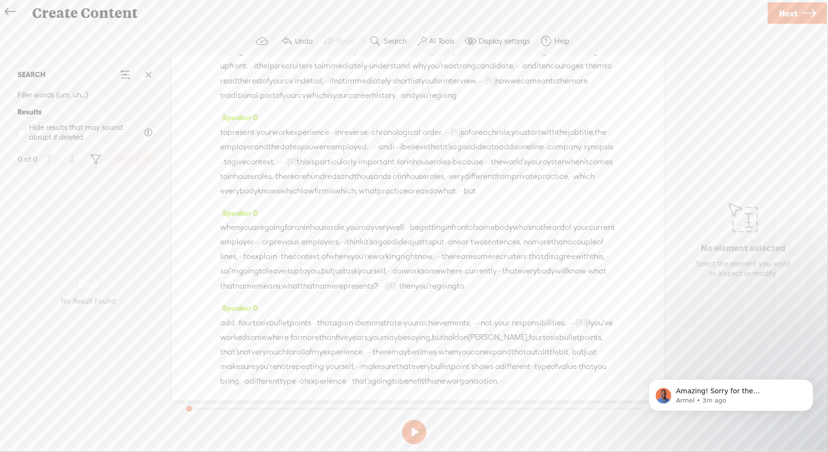
click at [803, 10] on icon at bounding box center [809, 13] width 14 height 25
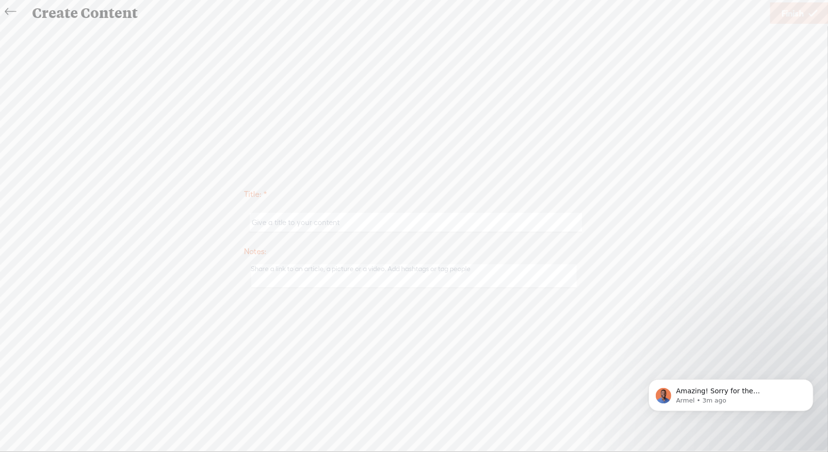
click at [346, 223] on input "text" at bounding box center [416, 222] width 332 height 19
type input "CV3A"
click at [787, 9] on span "Finish" at bounding box center [792, 13] width 22 height 25
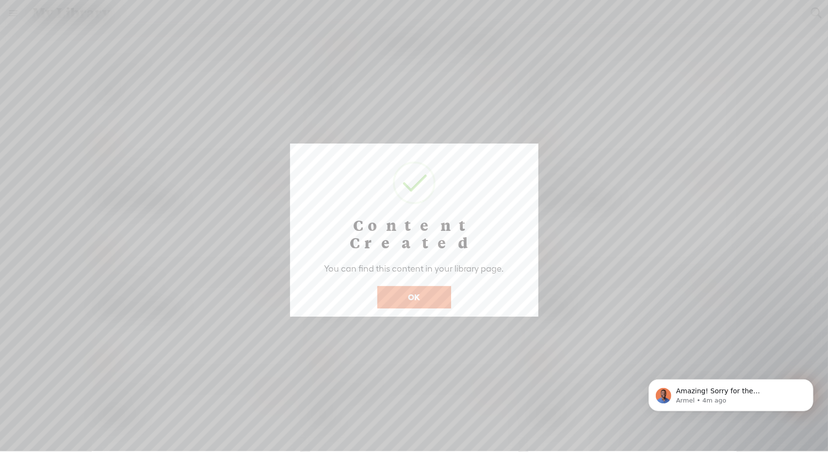
click at [422, 286] on button "OK" at bounding box center [414, 297] width 74 height 22
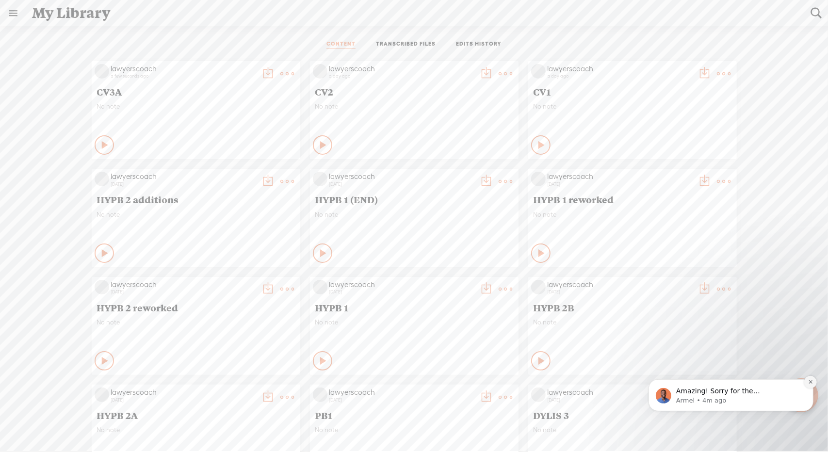
click at [809, 385] on button "Dismiss notification" at bounding box center [809, 381] width 13 height 13
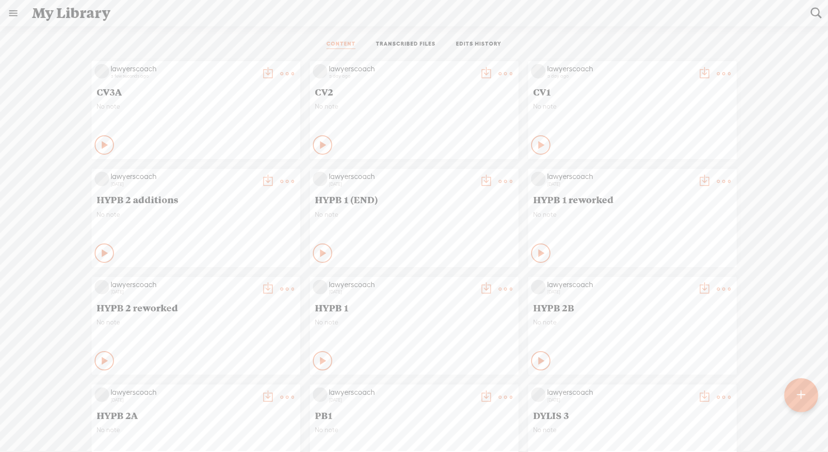
click at [804, 392] on t at bounding box center [801, 395] width 8 height 21
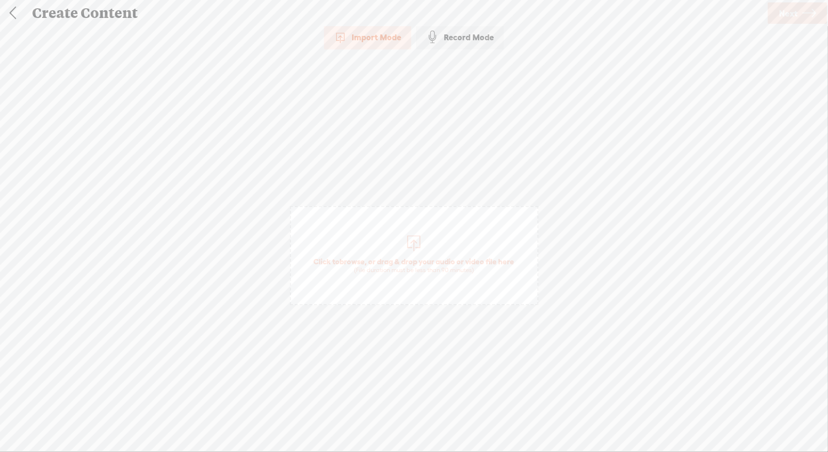
click at [423, 264] on span "Click to browse , or drag & drop your audio or video file here (File duration m…" at bounding box center [414, 266] width 210 height 28
click at [791, 15] on span "Next" at bounding box center [788, 13] width 18 height 25
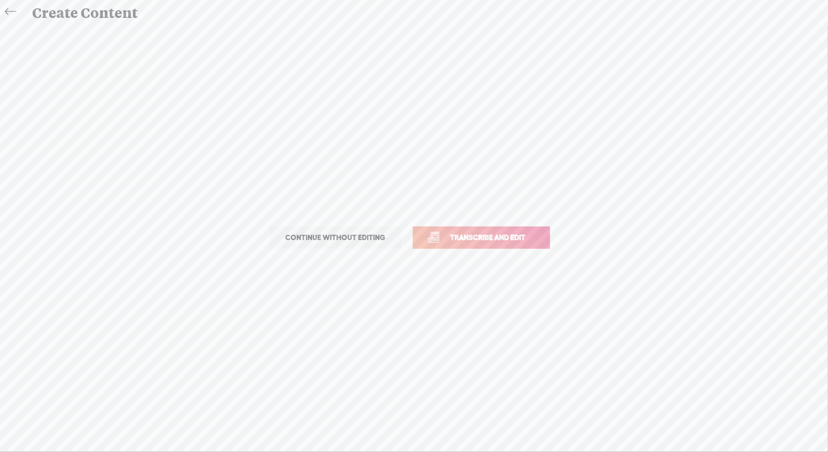
click at [464, 233] on span "Transcribe and edit" at bounding box center [488, 237] width 96 height 11
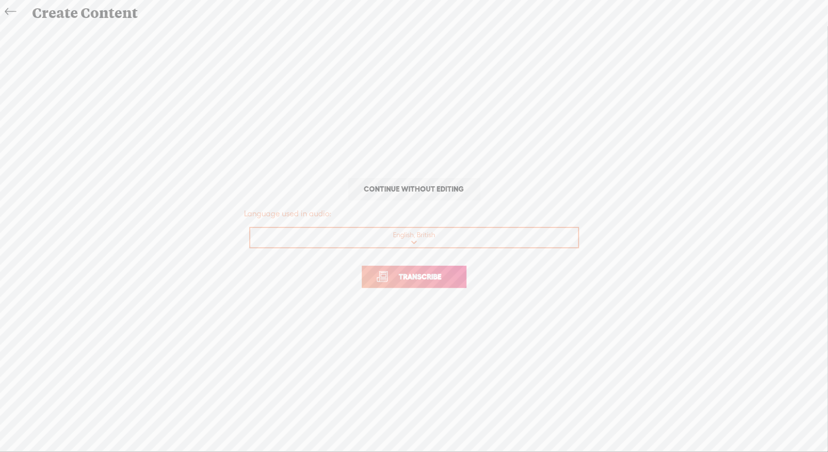
click at [429, 276] on span "Transcribe" at bounding box center [420, 276] width 63 height 11
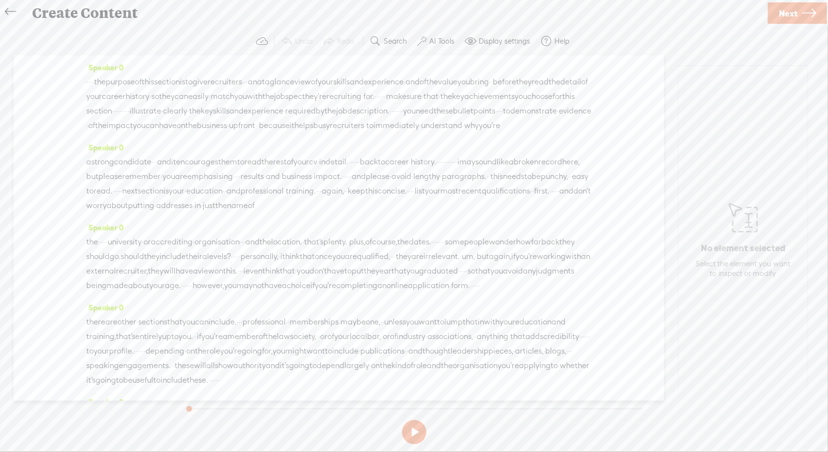
click at [444, 40] on label "AI Tools" at bounding box center [441, 41] width 25 height 10
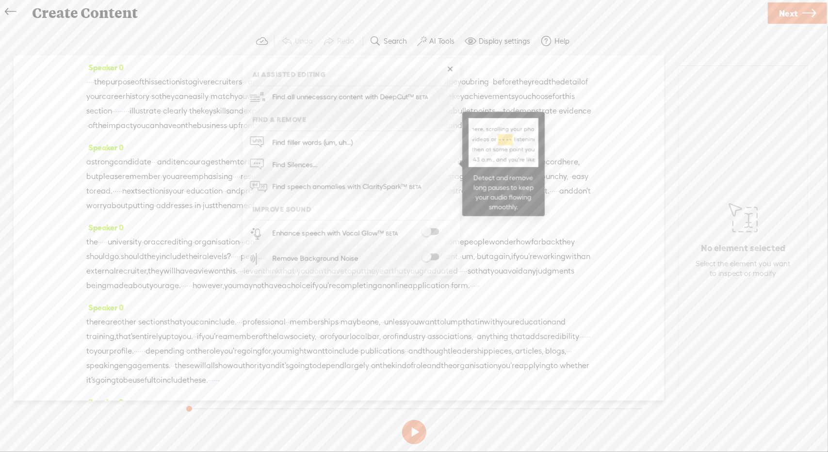
click at [282, 165] on span "Find Silences..." at bounding box center [295, 165] width 52 height 22
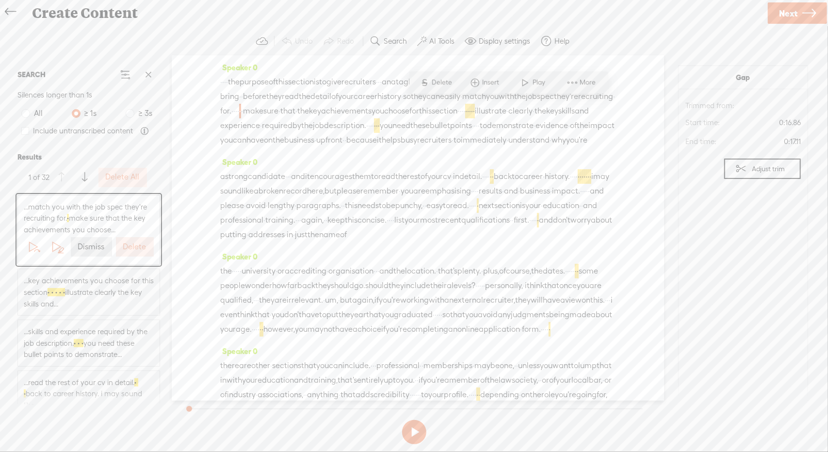
scroll to position [5, 0]
click at [106, 175] on label "Delete All" at bounding box center [123, 177] width 34 height 10
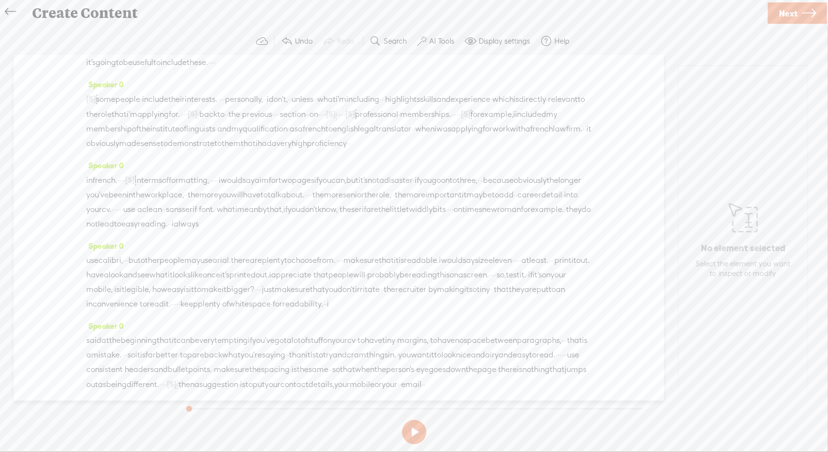
scroll to position [331, 0]
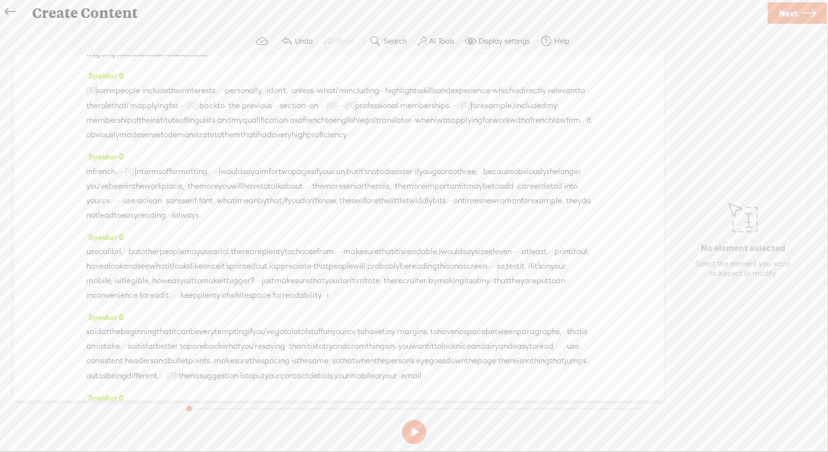
drag, startPoint x: 305, startPoint y: 186, endPoint x: 133, endPoint y: 252, distance: 183.9
click at [133, 252] on div "Speaker 0 · · · · the purpose of this section is to give recruiters · · · an at…" at bounding box center [339, 227] width 650 height 345
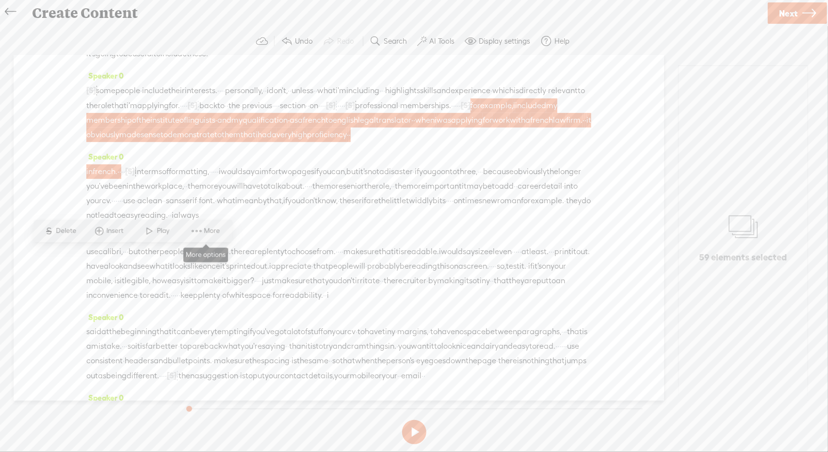
click at [202, 232] on span at bounding box center [196, 230] width 15 height 17
click at [250, 196] on span "Cut" at bounding box center [246, 198] width 49 height 22
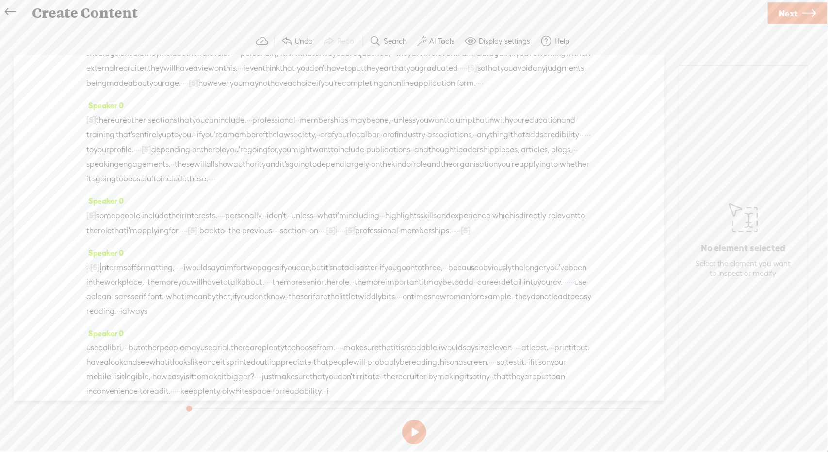
scroll to position [197, 0]
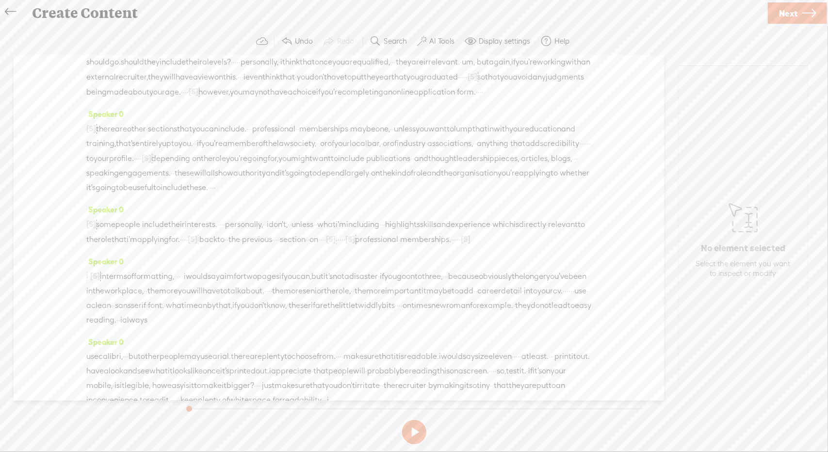
click at [142, 166] on span "·" at bounding box center [141, 158] width 2 height 15
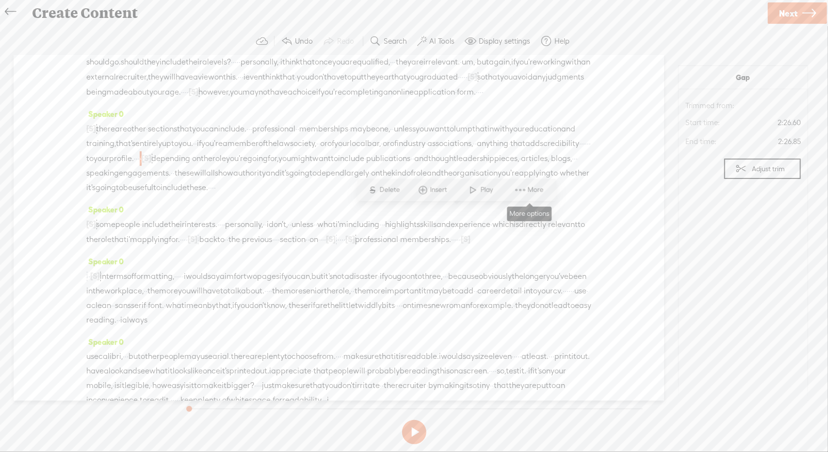
click at [534, 191] on span "More" at bounding box center [537, 190] width 18 height 10
click at [592, 197] on span "Paste" at bounding box center [591, 201] width 56 height 22
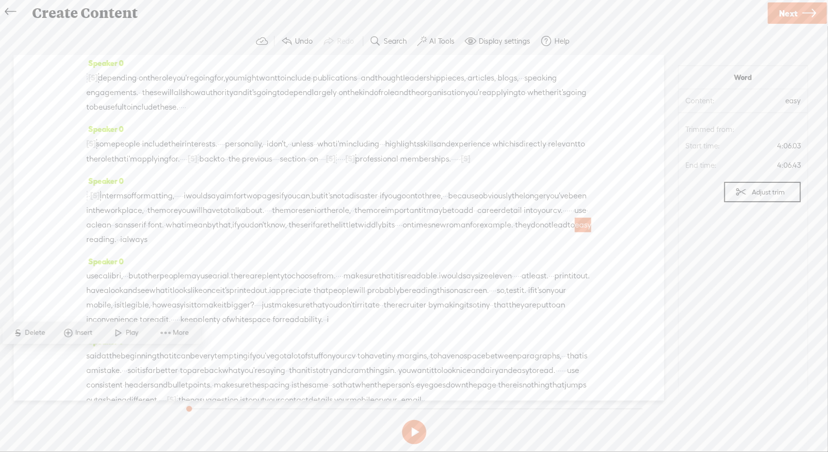
scroll to position [369, 0]
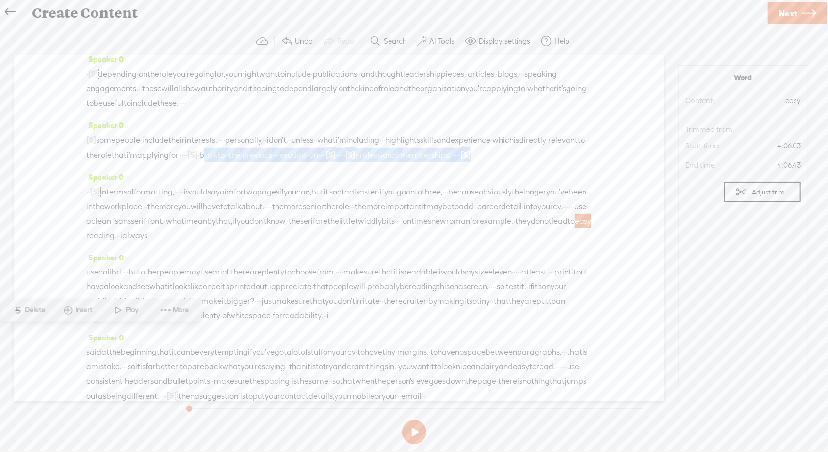
drag, startPoint x: 402, startPoint y: 225, endPoint x: 399, endPoint y: 237, distance: 13.2
click at [399, 162] on div "[S] · · some people · include their interests. · · · · personally, · · i don't,…" at bounding box center [338, 147] width 505 height 30
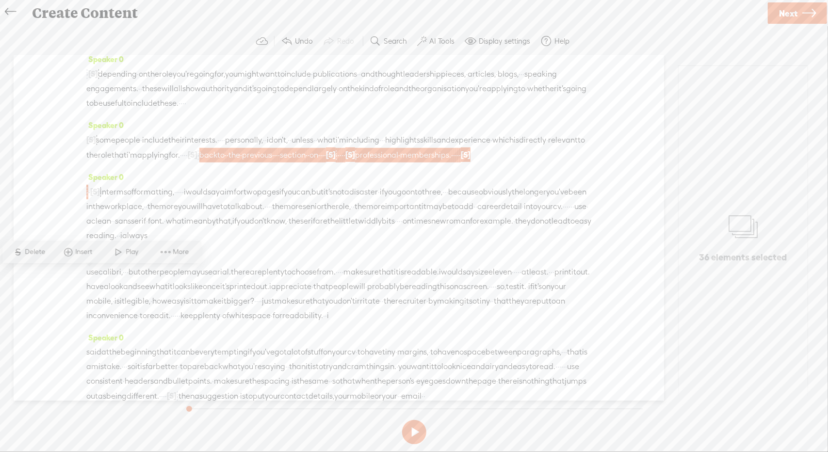
click at [30, 251] on span "Delete" at bounding box center [36, 252] width 23 height 10
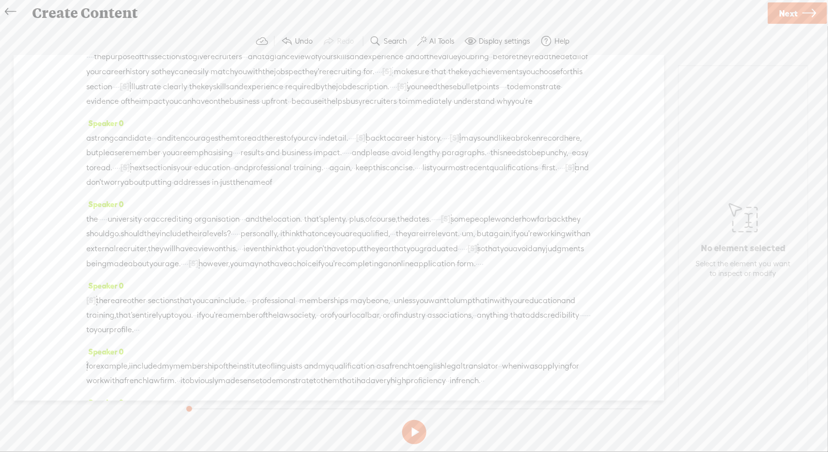
scroll to position [0, 0]
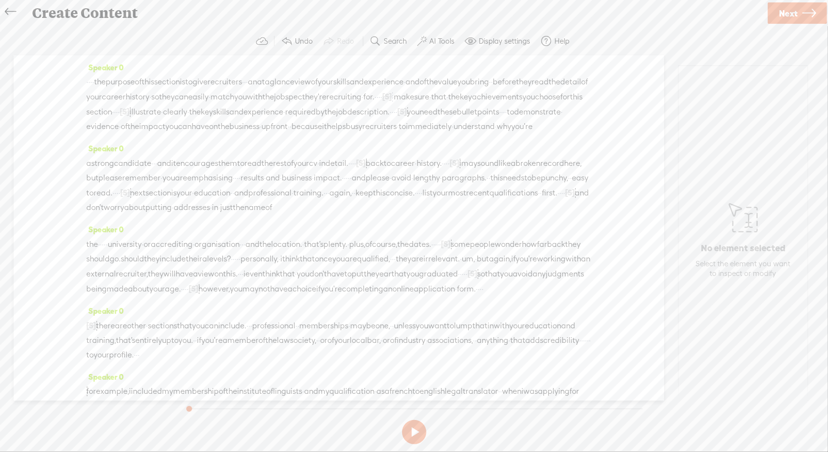
click at [790, 10] on span "Next" at bounding box center [788, 13] width 18 height 25
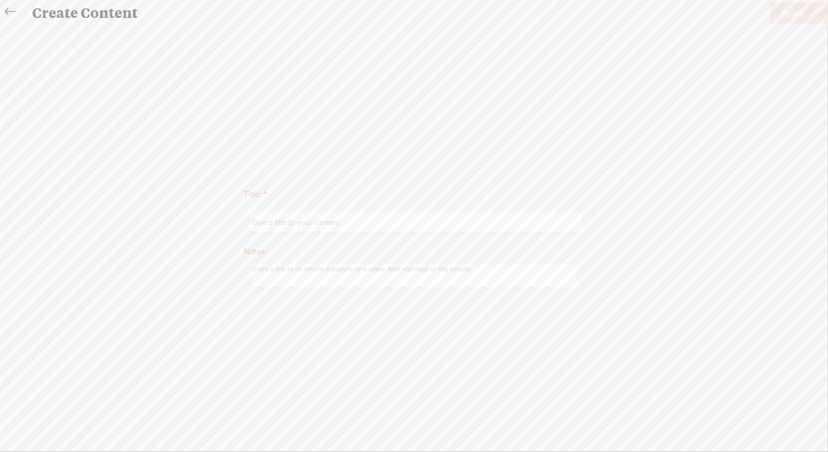
click at [361, 224] on input "text" at bounding box center [416, 222] width 332 height 19
type input "CV3B"
click at [791, 12] on span "Finish" at bounding box center [792, 13] width 22 height 25
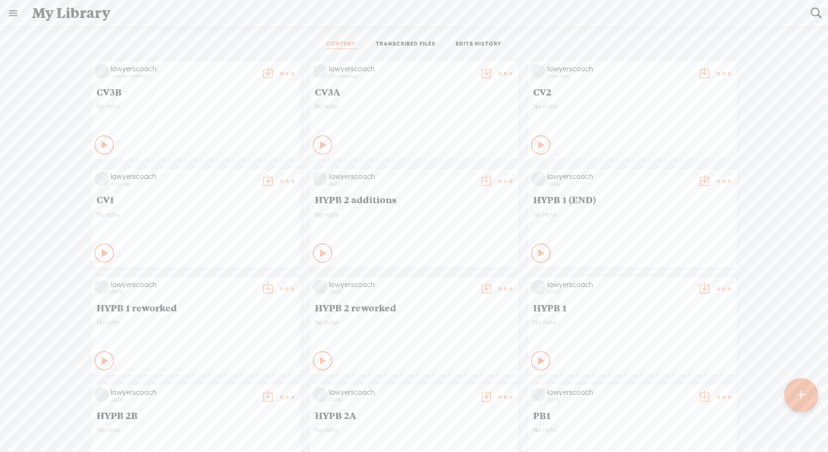
click at [261, 73] on t at bounding box center [268, 74] width 14 height 14
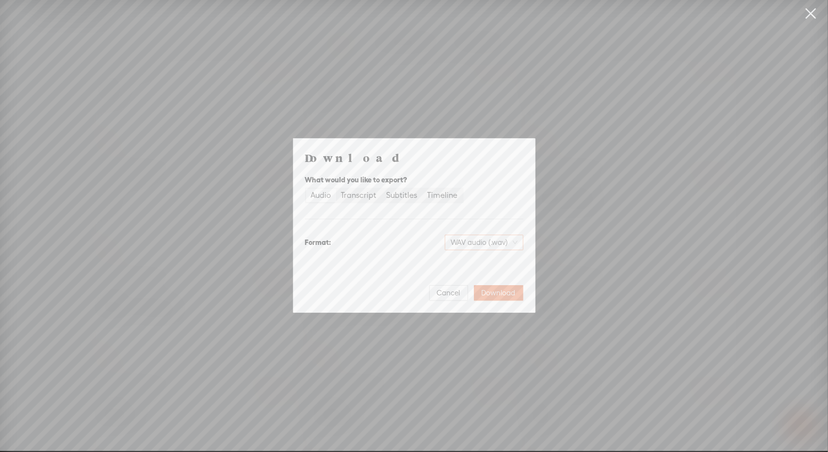
click at [504, 241] on span "WAV audio (.wav)" at bounding box center [483, 242] width 67 height 15
click at [476, 260] on div "MP3 audio (.mp3)" at bounding box center [475, 263] width 79 height 10
click at [496, 291] on span "Download" at bounding box center [499, 293] width 34 height 10
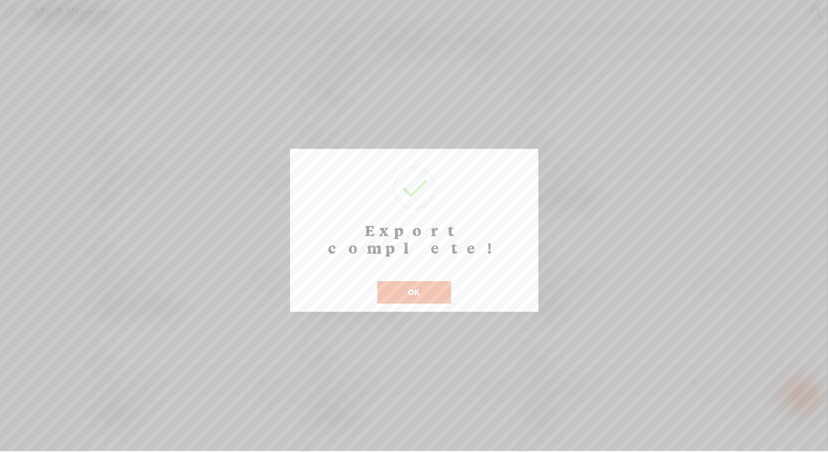
click at [426, 281] on button "OK" at bounding box center [414, 292] width 74 height 22
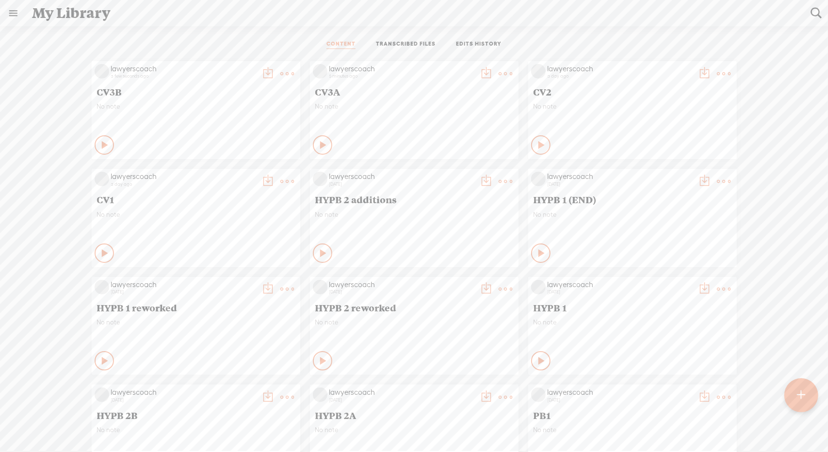
click at [480, 75] on t at bounding box center [487, 74] width 14 height 14
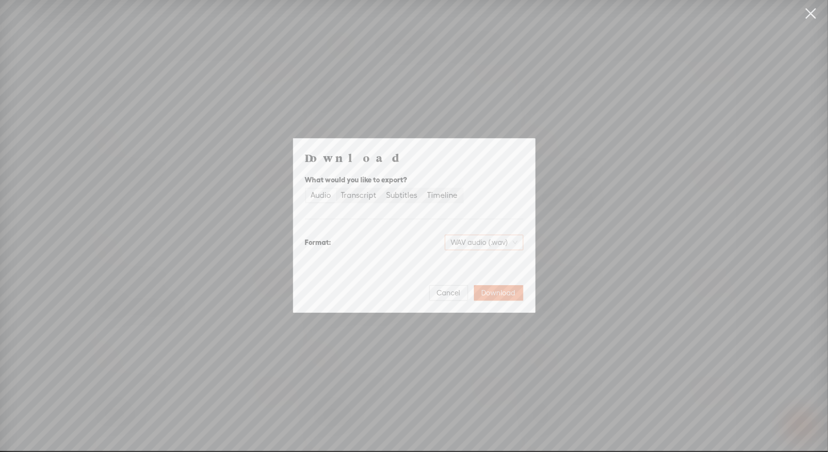
click at [480, 246] on span "WAV audio (.wav)" at bounding box center [483, 242] width 67 height 15
click at [474, 271] on div "Best for sharing, small file size" at bounding box center [475, 274] width 79 height 8
click at [493, 298] on button "Download" at bounding box center [498, 293] width 49 height 16
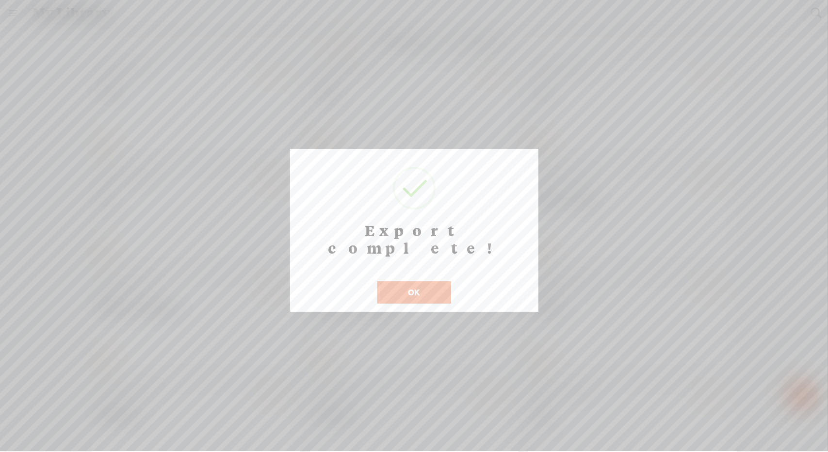
click at [434, 281] on button "OK" at bounding box center [414, 292] width 74 height 22
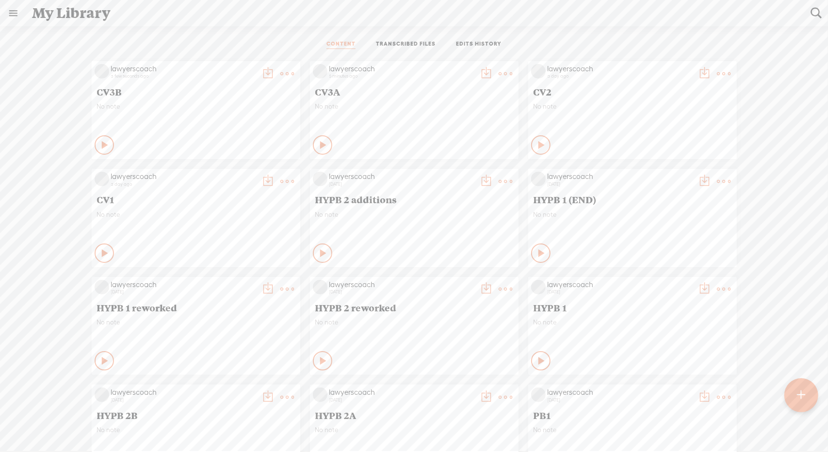
click at [499, 74] on t at bounding box center [506, 74] width 14 height 14
click at [431, 101] on link "Edit" at bounding box center [451, 106] width 97 height 22
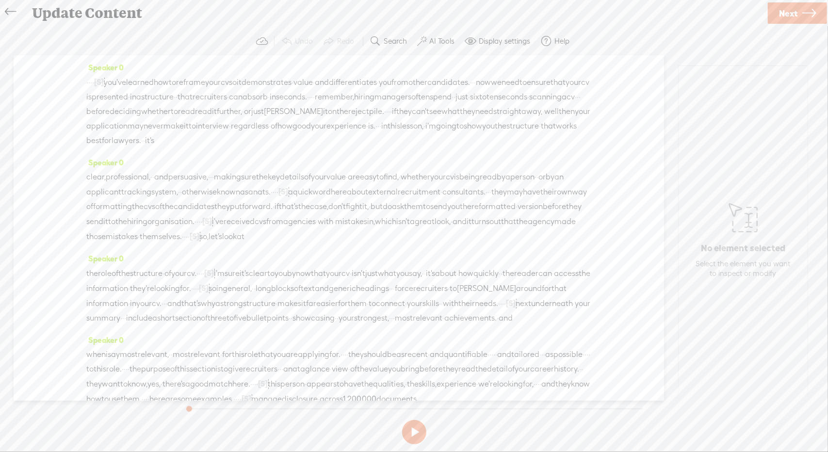
click at [171, 111] on span "whether" at bounding box center [156, 111] width 30 height 15
click at [484, 90] on span "Play" at bounding box center [489, 88] width 15 height 10
click at [307, 90] on span "seconds." at bounding box center [291, 97] width 31 height 15
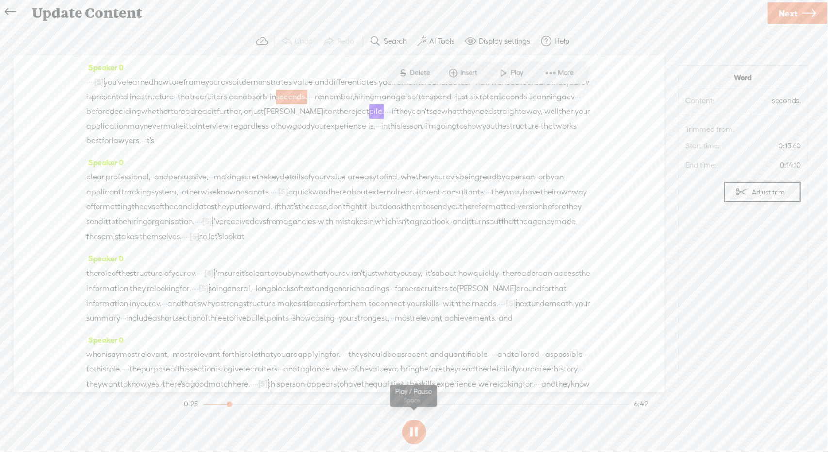
click at [408, 431] on button at bounding box center [414, 432] width 24 height 24
click at [195, 110] on span "read" at bounding box center [186, 111] width 17 height 15
click at [429, 88] on span "Delete" at bounding box center [430, 88] width 23 height 10
click at [171, 112] on span "whether" at bounding box center [156, 112] width 30 height 15
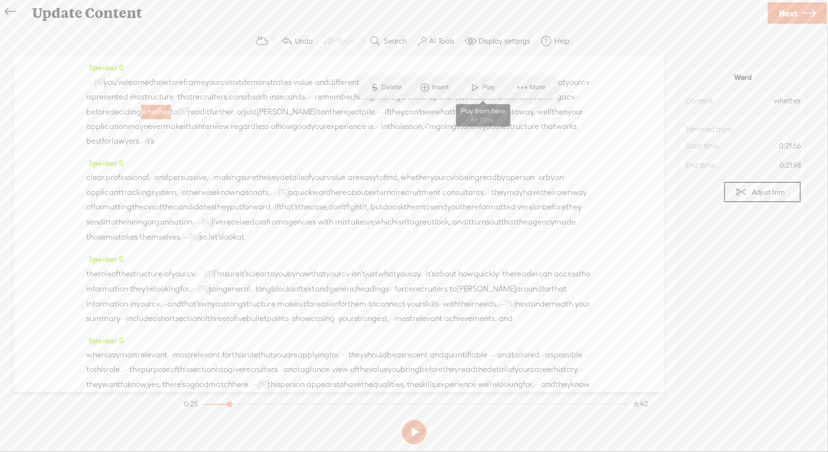
click at [494, 85] on span "Play" at bounding box center [489, 88] width 15 height 10
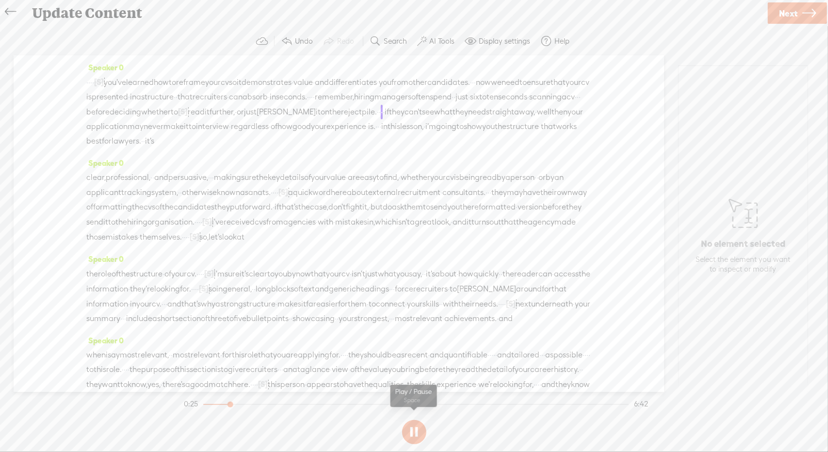
click at [418, 437] on button at bounding box center [414, 432] width 24 height 24
click at [141, 111] on span "deciding" at bounding box center [126, 112] width 32 height 15
click at [455, 91] on span "Play" at bounding box center [457, 88] width 15 height 10
click at [417, 436] on button at bounding box center [414, 432] width 24 height 24
click at [787, 15] on span "Next" at bounding box center [788, 13] width 18 height 25
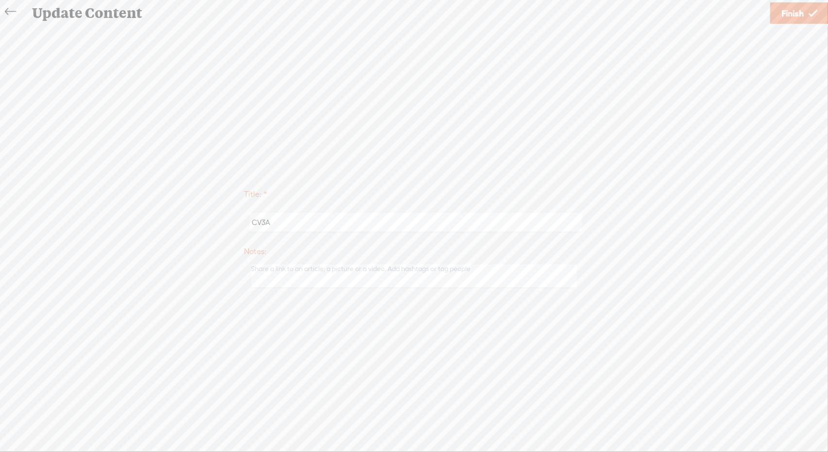
click at [788, 11] on span "Finish" at bounding box center [792, 13] width 22 height 25
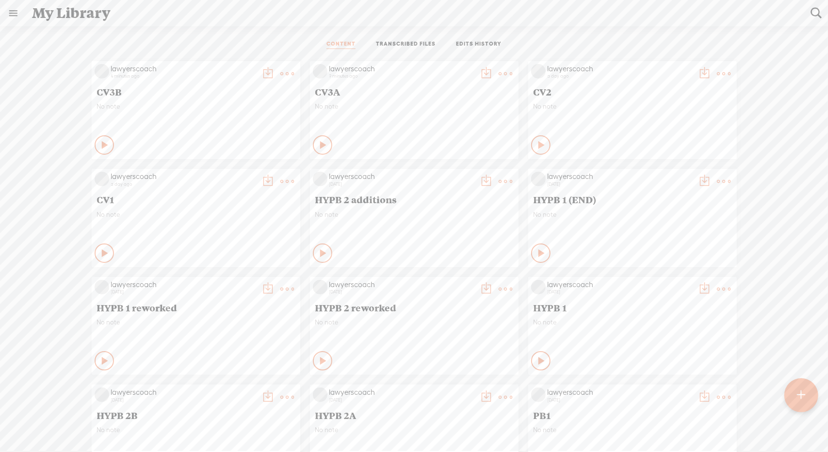
click at [477, 71] on icon at bounding box center [486, 73] width 19 height 19
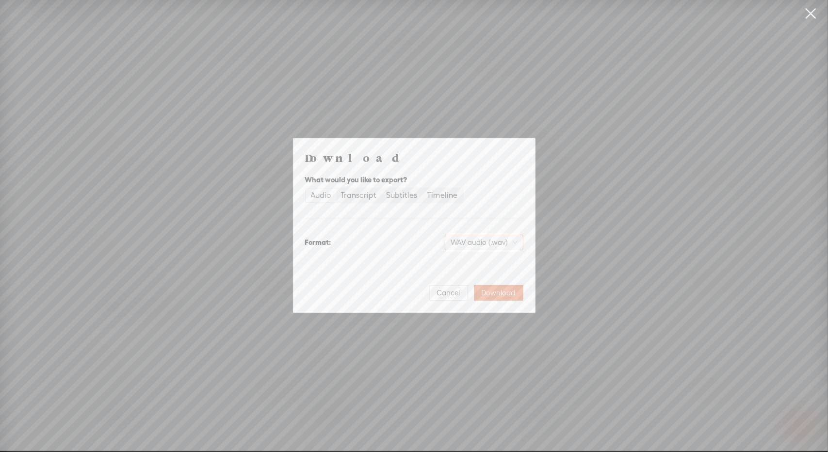
click at [470, 240] on span "WAV audio (.wav)" at bounding box center [483, 242] width 67 height 15
click at [468, 258] on div "MP3 audio (.mp3)" at bounding box center [475, 263] width 79 height 10
click at [500, 294] on span "Download" at bounding box center [499, 293] width 34 height 10
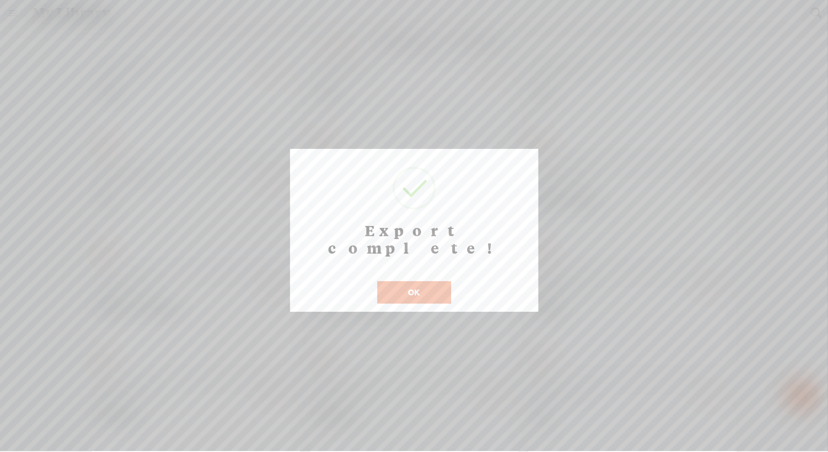
click at [424, 281] on button "OK" at bounding box center [414, 292] width 74 height 22
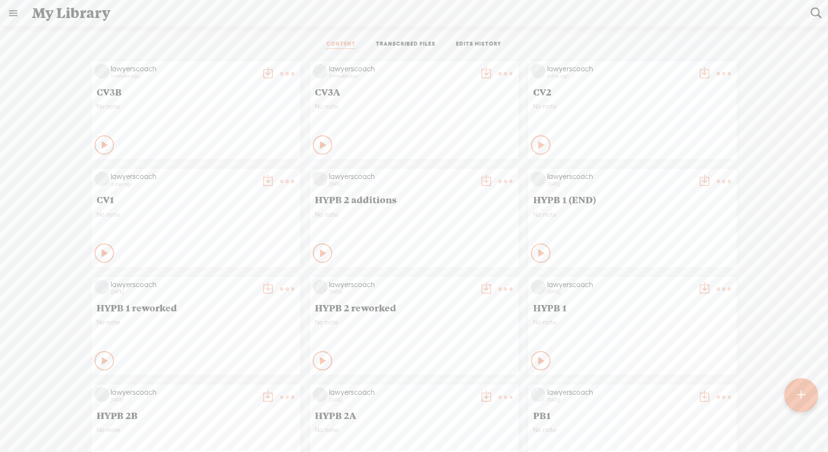
click at [803, 400] on t at bounding box center [801, 395] width 8 height 21
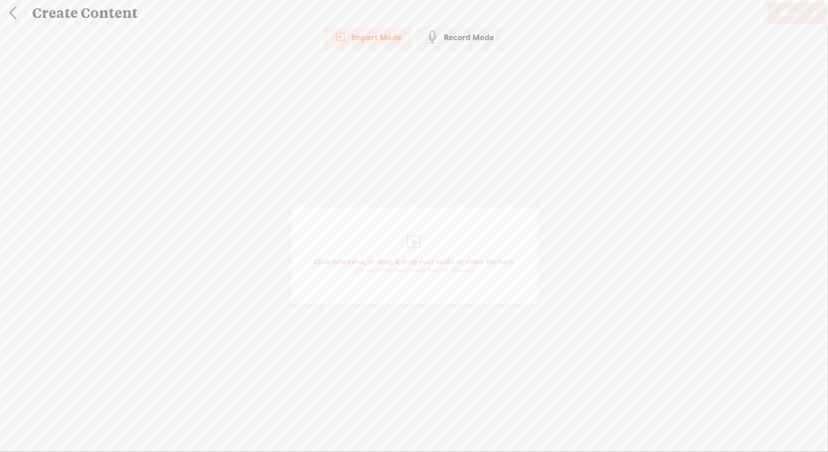
click at [431, 256] on span "Click to browse , or drag & drop your audio or video file here (File duration m…" at bounding box center [414, 266] width 210 height 28
click at [778, 17] on link "Next" at bounding box center [797, 12] width 59 height 21
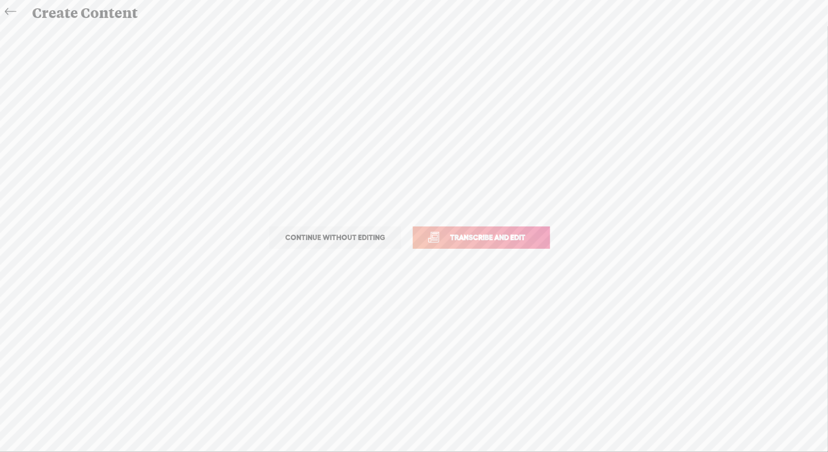
click at [476, 235] on span "Transcribe and edit" at bounding box center [488, 237] width 96 height 11
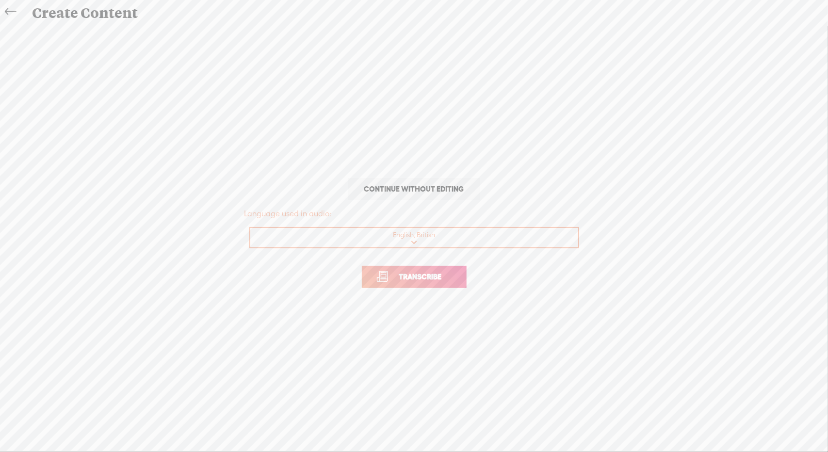
click at [420, 284] on link "Transcribe" at bounding box center [414, 277] width 105 height 22
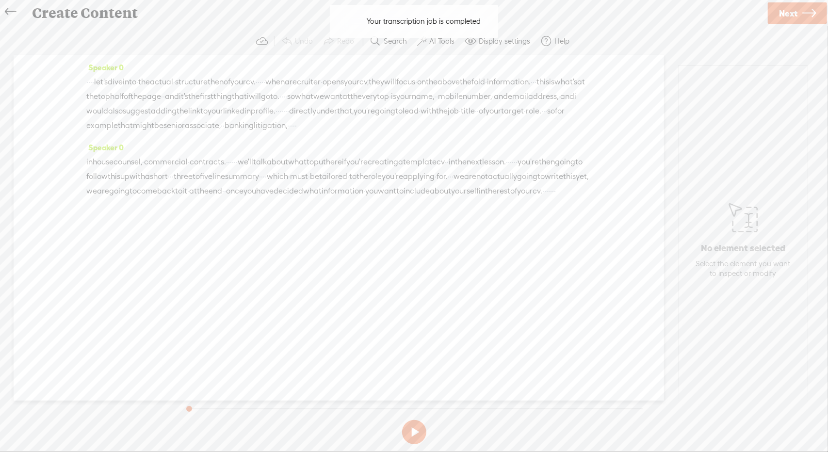
click at [438, 41] on div "Your transcription job is completed Your transcription job is completed" at bounding box center [414, 21] width 178 height 43
click at [440, 39] on label "AI Tools" at bounding box center [441, 41] width 25 height 10
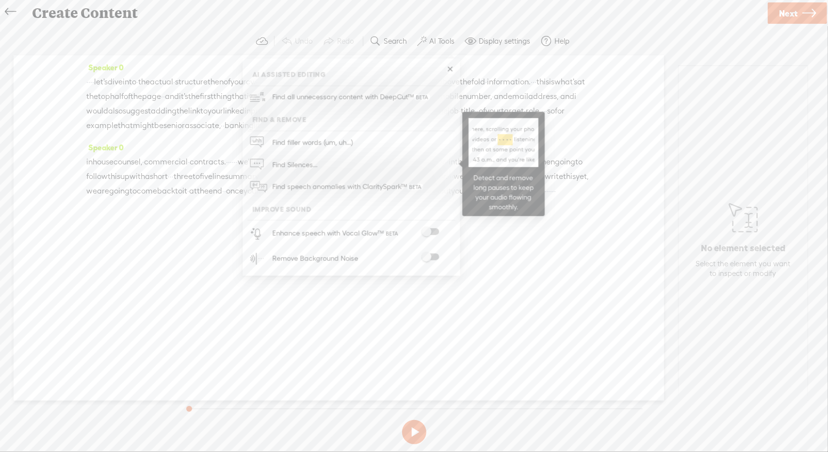
click at [284, 163] on span "Find Silences..." at bounding box center [295, 165] width 52 height 22
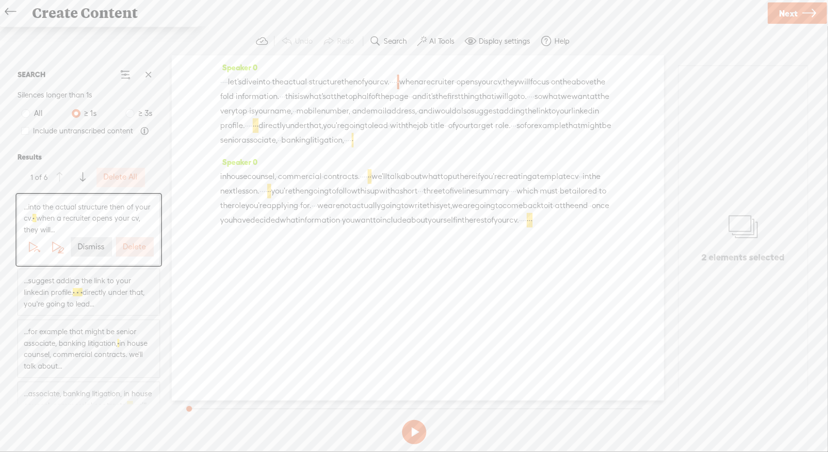
click at [130, 174] on label "Delete All" at bounding box center [121, 177] width 34 height 10
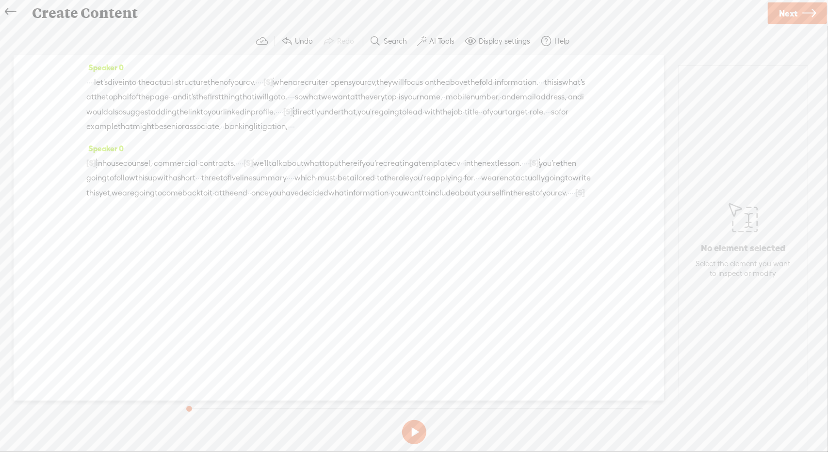
click at [801, 14] on link "Next" at bounding box center [797, 12] width 59 height 21
click at [481, 222] on input "text" at bounding box center [416, 222] width 332 height 19
type input "CV3C"
click at [780, 18] on link "Finish" at bounding box center [799, 12] width 58 height 21
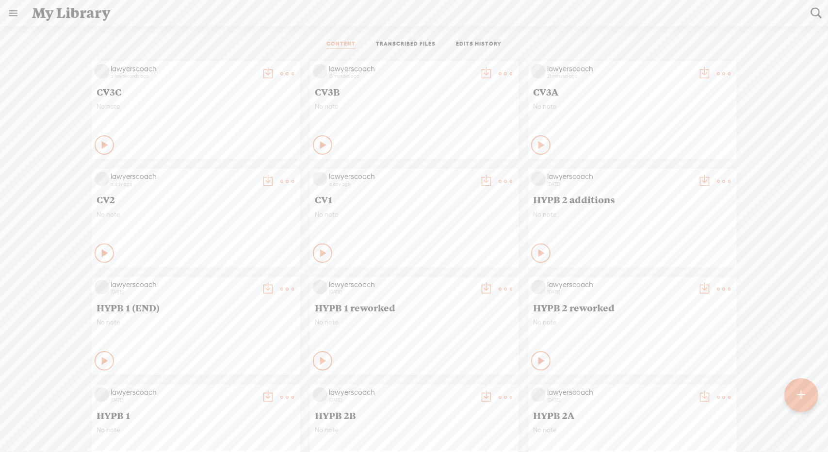
click at [261, 72] on t at bounding box center [268, 74] width 14 height 14
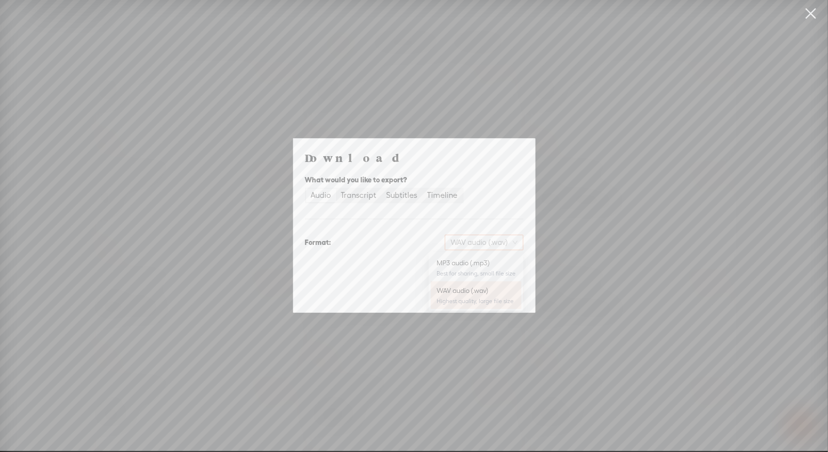
click at [486, 240] on span "WAV audio (.wav)" at bounding box center [483, 242] width 67 height 15
click at [470, 255] on div "MP3 audio (.mp3) Best for sharing, small file size" at bounding box center [476, 267] width 91 height 27
click at [490, 297] on span "Download" at bounding box center [499, 293] width 34 height 10
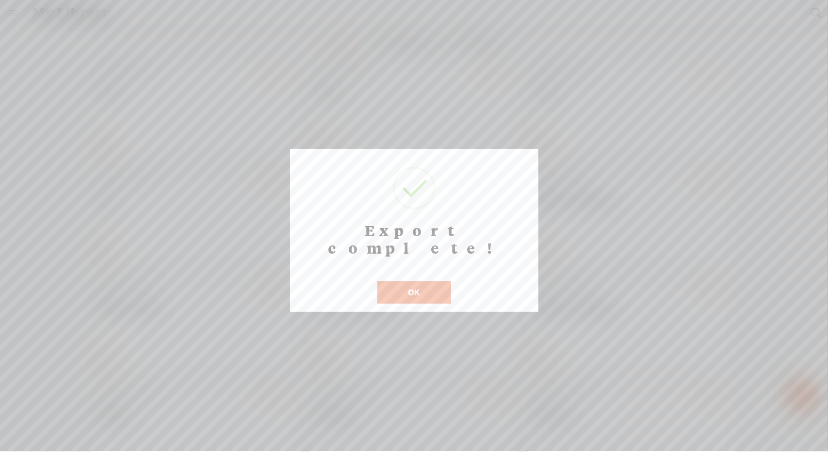
click at [436, 281] on button "OK" at bounding box center [414, 292] width 74 height 22
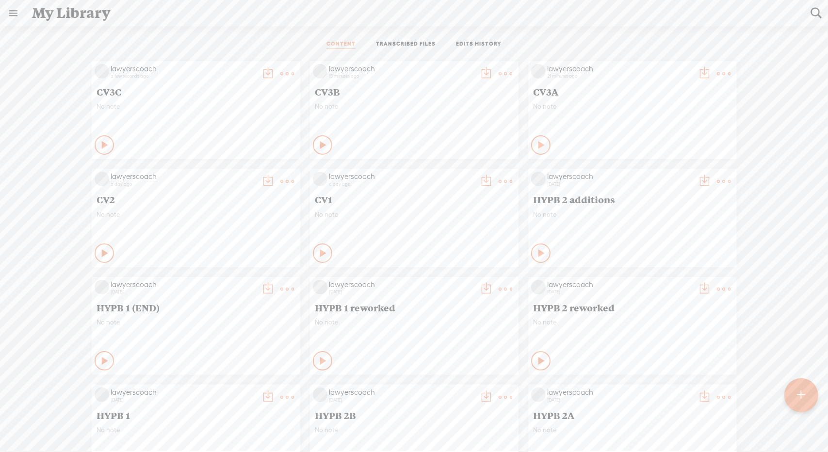
click at [698, 71] on t at bounding box center [705, 74] width 14 height 14
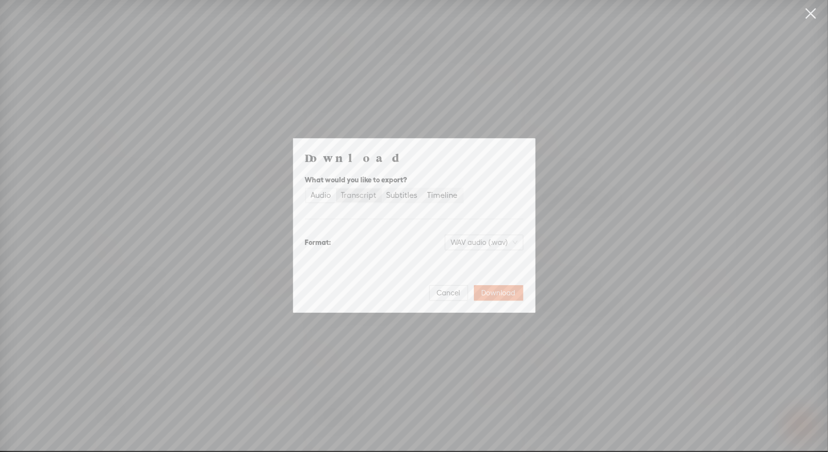
click at [352, 192] on div "Transcript" at bounding box center [359, 196] width 36 height 14
click at [336, 189] on input "Transcript" at bounding box center [336, 189] width 0 height 0
click at [517, 243] on span "Plain text (.txt)" at bounding box center [489, 242] width 55 height 15
click at [486, 288] on div "Microsoft Word (.docx)" at bounding box center [475, 291] width 80 height 10
click at [488, 288] on span "Download" at bounding box center [499, 293] width 34 height 10
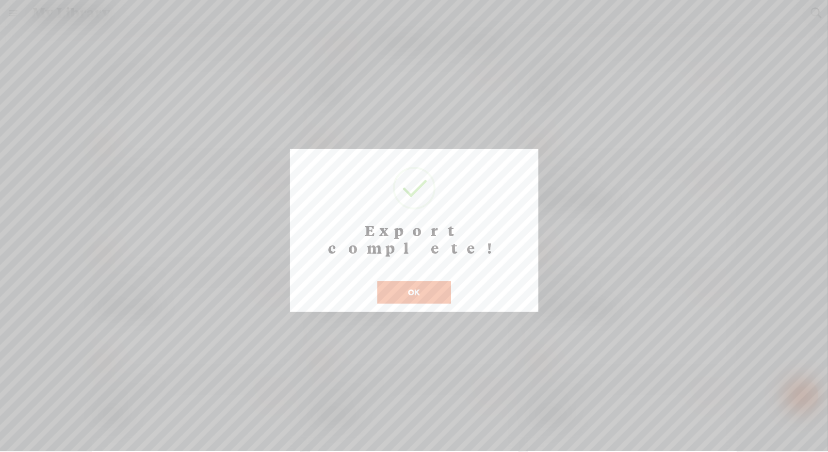
click at [425, 281] on button "OK" at bounding box center [414, 292] width 74 height 22
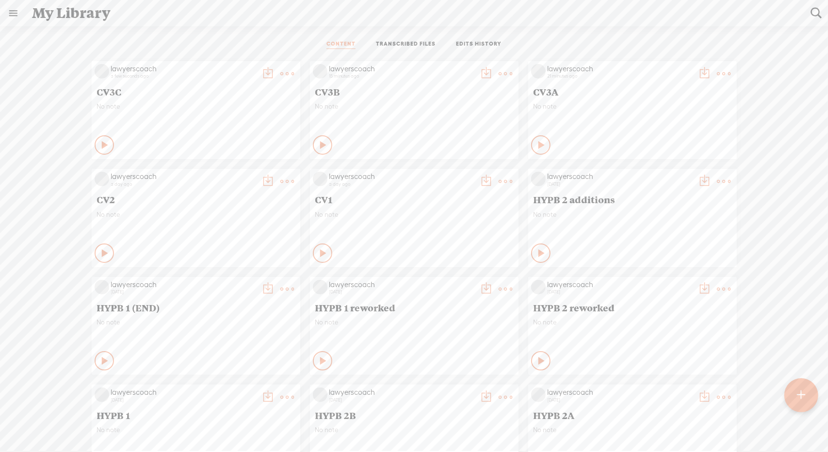
click at [261, 181] on t at bounding box center [268, 182] width 14 height 14
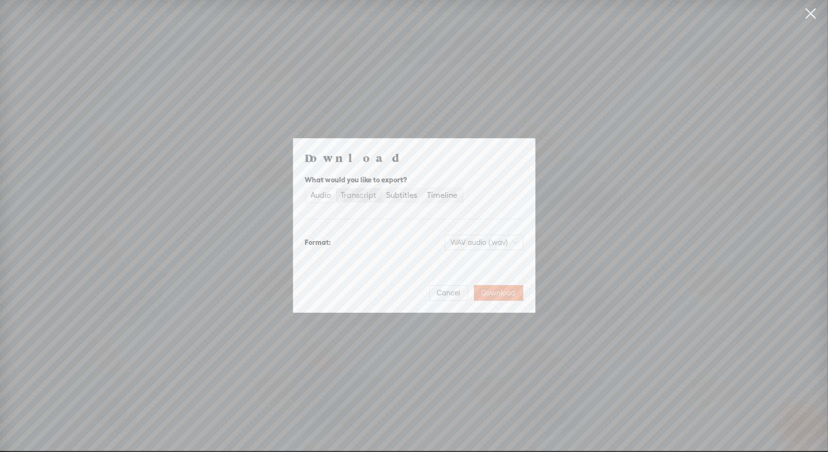
click at [356, 194] on div "Transcript" at bounding box center [359, 196] width 36 height 14
click at [336, 189] on input "Transcript" at bounding box center [336, 189] width 0 height 0
click at [487, 243] on span "Plain text (.txt)" at bounding box center [489, 242] width 55 height 15
click at [478, 289] on div "Microsoft Word (.docx)" at bounding box center [475, 291] width 80 height 10
click at [489, 295] on span "Download" at bounding box center [499, 293] width 34 height 10
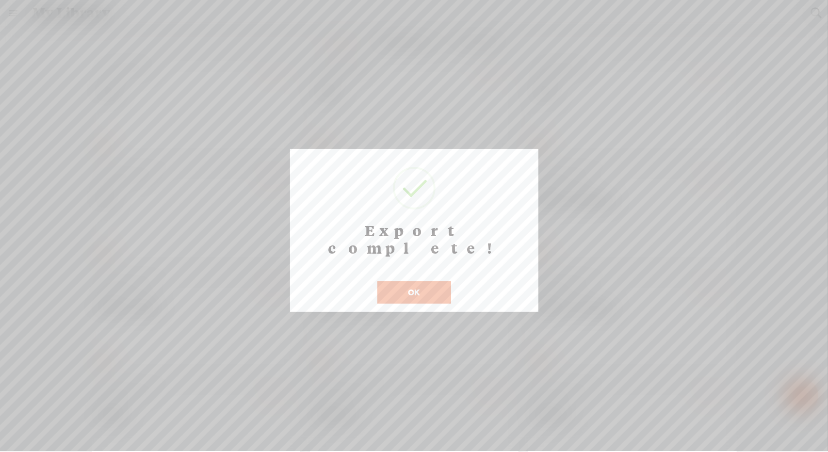
click at [435, 281] on button "OK" at bounding box center [414, 292] width 74 height 22
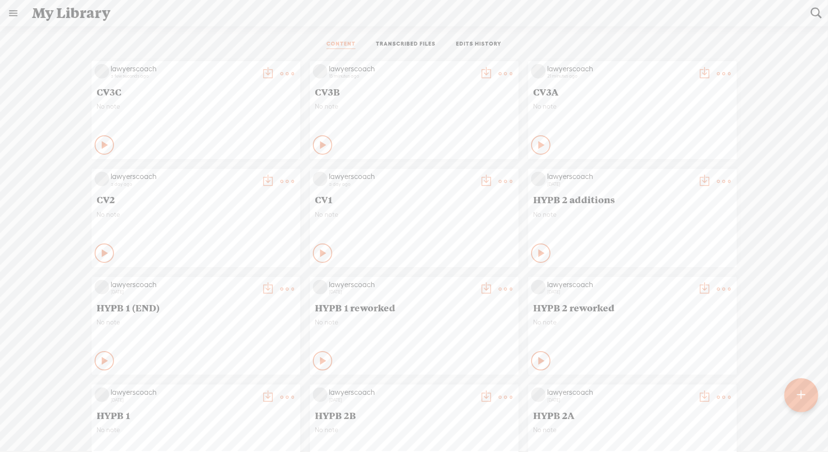
click at [805, 396] on t at bounding box center [801, 395] width 8 height 21
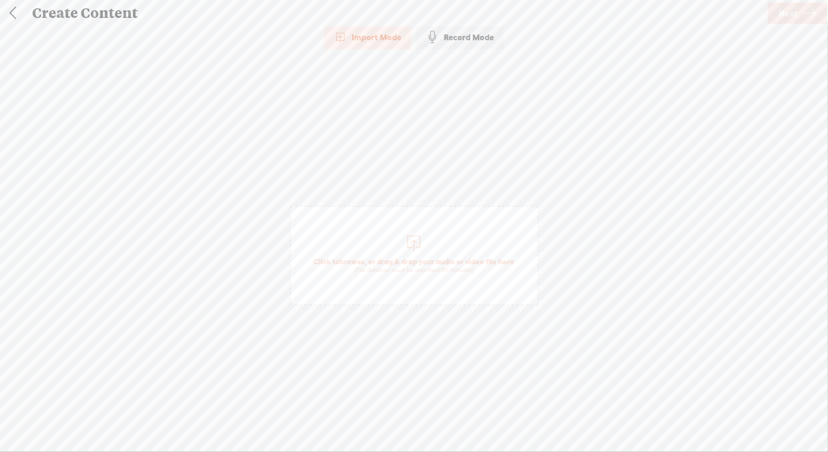
click at [370, 37] on div "Import Mode" at bounding box center [367, 37] width 87 height 24
click at [410, 250] on div at bounding box center [413, 241] width 19 height 19
click at [797, 12] on link "Next" at bounding box center [797, 12] width 59 height 21
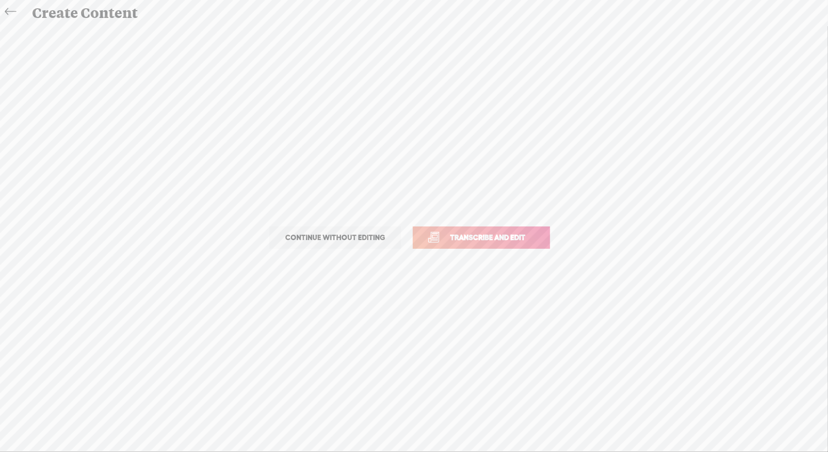
click at [497, 237] on span "Transcribe and edit" at bounding box center [488, 237] width 96 height 11
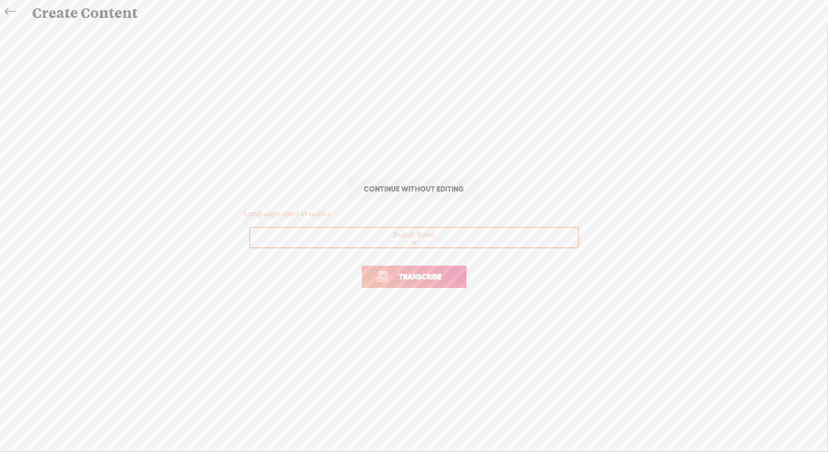
click at [453, 273] on link "Transcribe" at bounding box center [414, 277] width 105 height 22
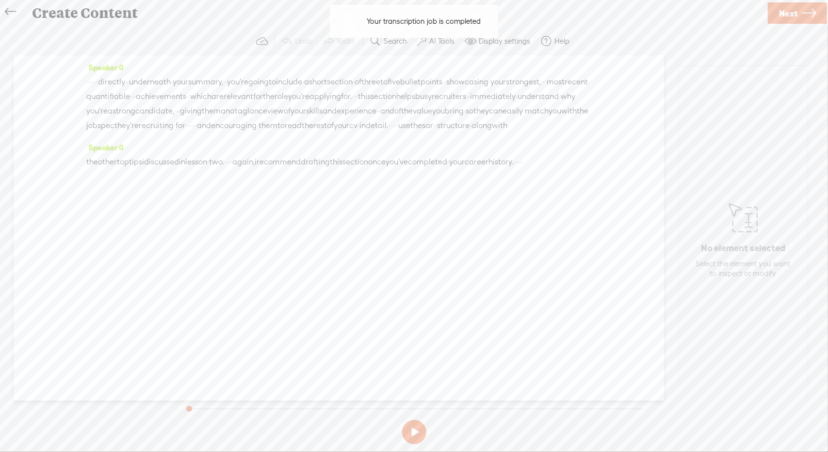
click at [437, 34] on div "Your transcription job is completed Your transcription job is completed" at bounding box center [414, 21] width 168 height 33
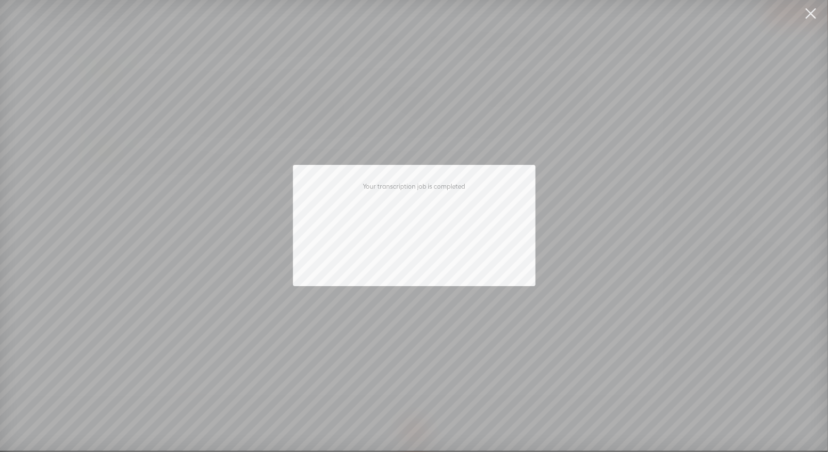
click at [513, 169] on div "Your transcription job is completed" at bounding box center [414, 225] width 242 height 121
click at [811, 13] on link at bounding box center [811, 13] width 24 height 27
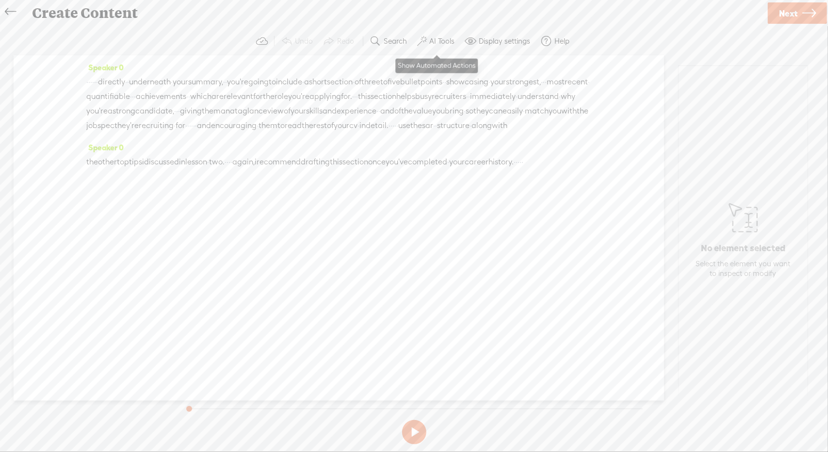
click at [435, 41] on label "AI Tools" at bounding box center [441, 41] width 25 height 10
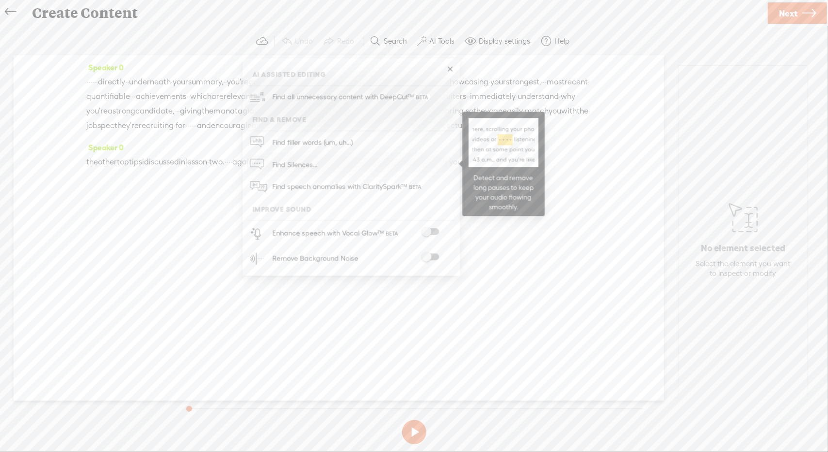
click at [301, 161] on span "Find Silences..." at bounding box center [295, 165] width 52 height 22
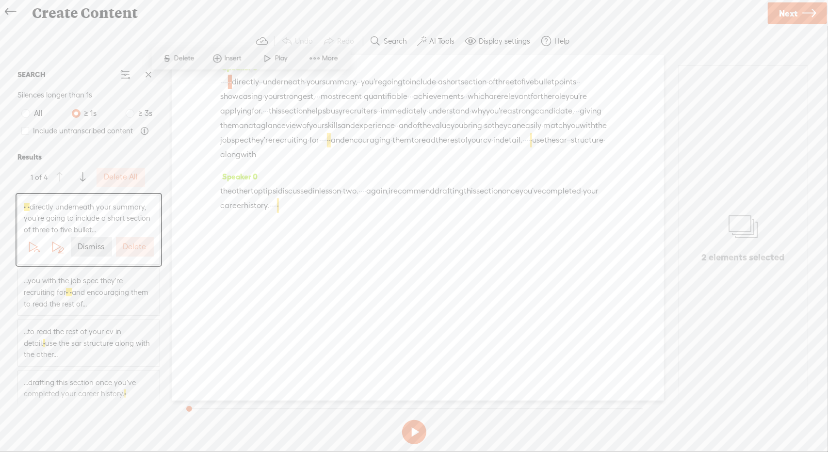
click at [131, 178] on label "Delete All" at bounding box center [121, 177] width 34 height 10
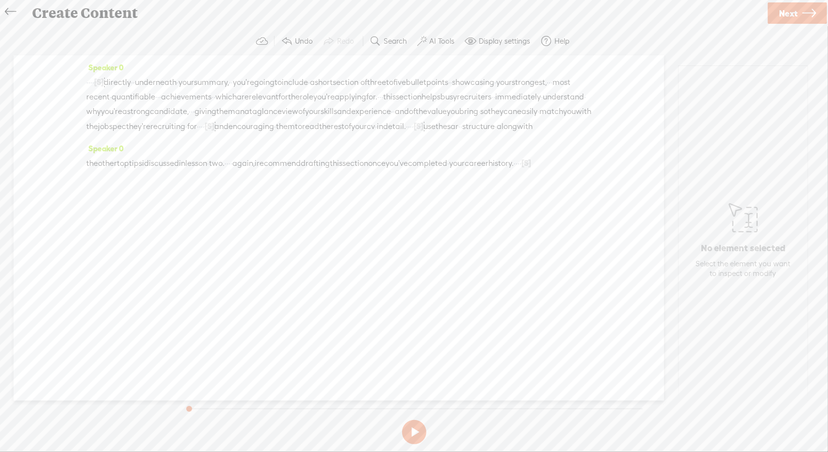
click at [782, 20] on span "Next" at bounding box center [788, 13] width 18 height 25
click at [428, 225] on input "text" at bounding box center [416, 222] width 332 height 19
type input "CV3D"
click at [789, 11] on span "Finish" at bounding box center [792, 13] width 22 height 25
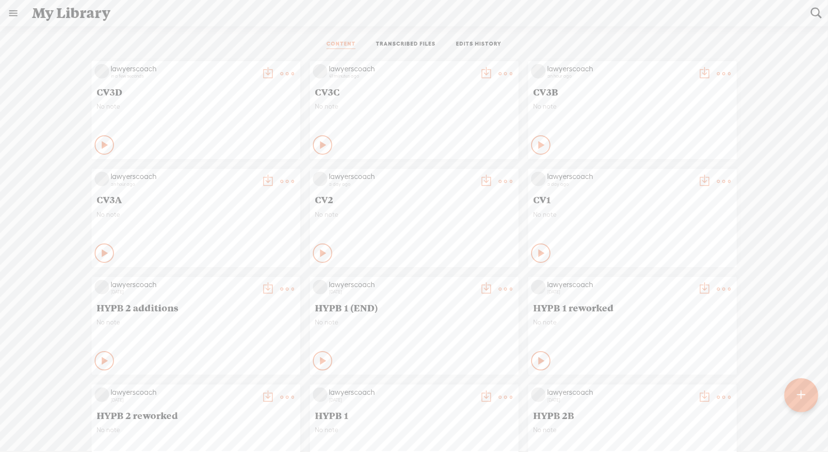
click at [261, 72] on t at bounding box center [268, 74] width 14 height 14
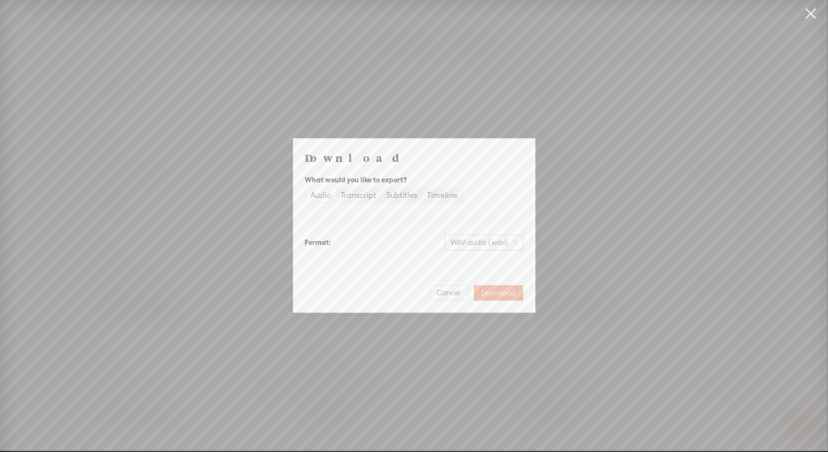
click at [482, 249] on span "WAV audio (.wav)" at bounding box center [483, 242] width 67 height 15
click at [472, 268] on div "MP3 audio (.mp3) Best for sharing, small file size" at bounding box center [475, 267] width 79 height 23
click at [480, 290] on button "Download" at bounding box center [498, 293] width 49 height 16
